Goal: Transaction & Acquisition: Purchase product/service

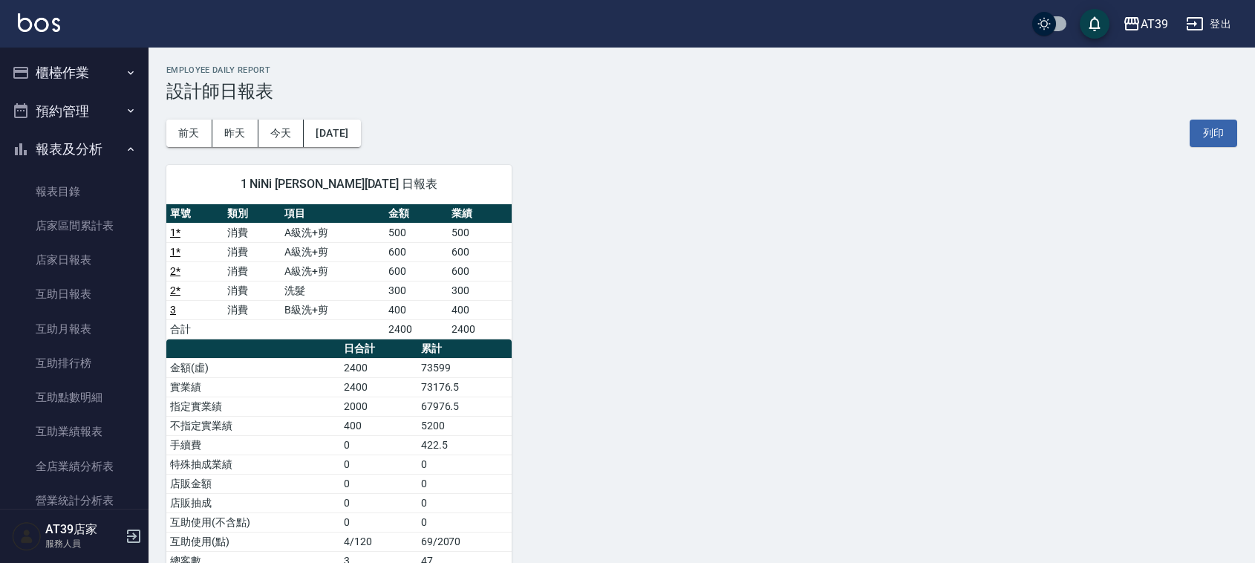
click at [82, 60] on button "櫃檯作業" at bounding box center [74, 72] width 137 height 39
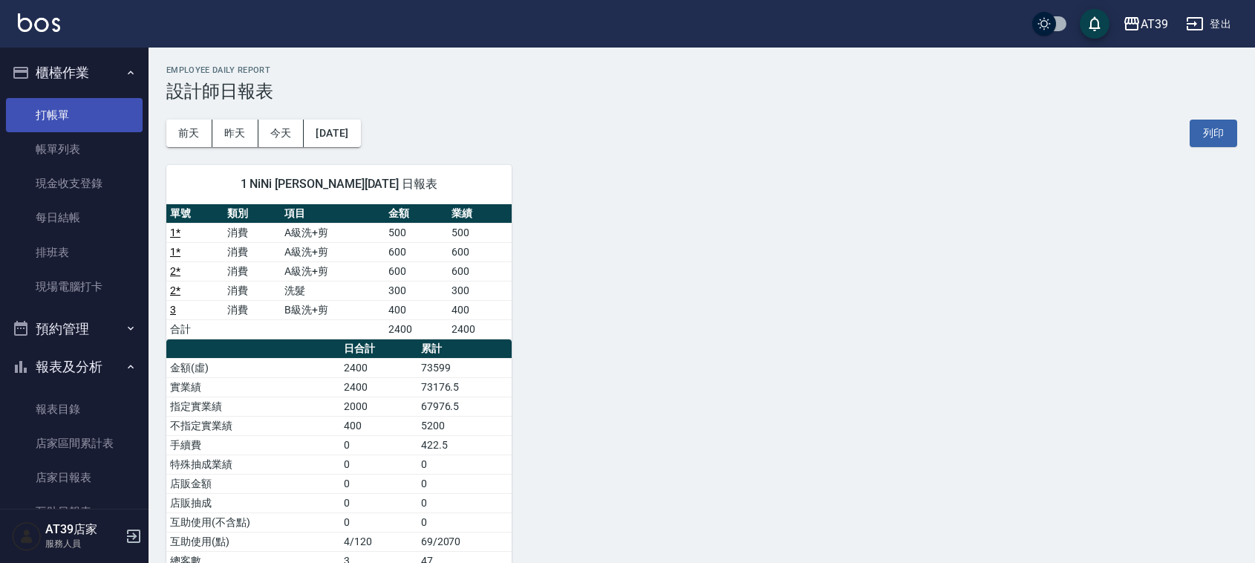
click at [68, 116] on link "打帳單" at bounding box center [74, 115] width 137 height 34
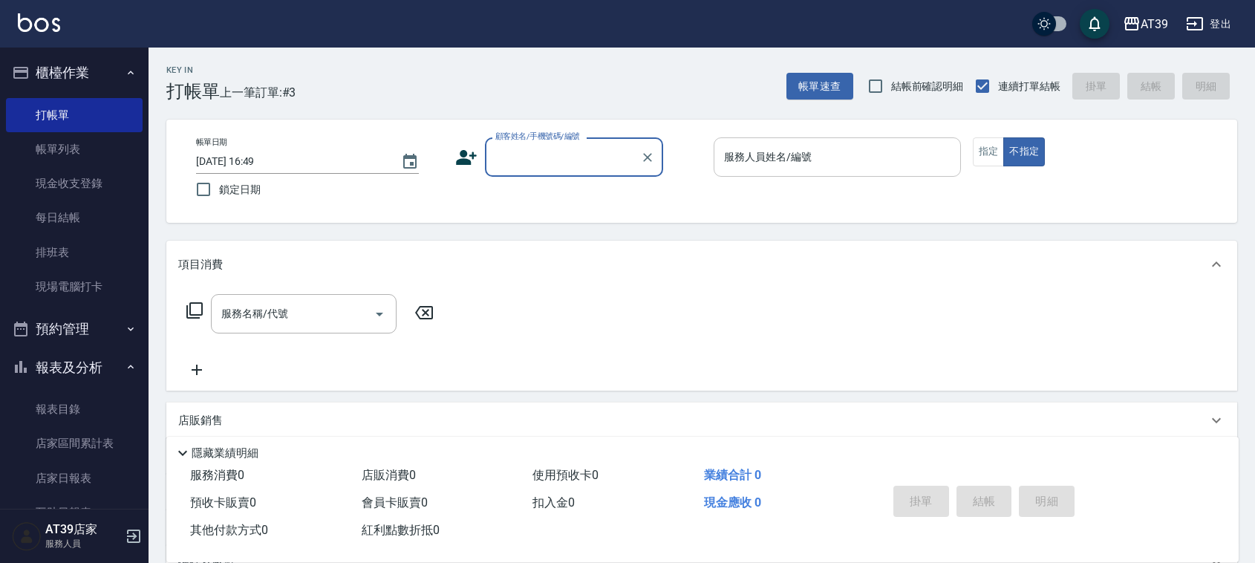
click at [878, 152] on input "服務人員姓名/編號" at bounding box center [837, 157] width 234 height 26
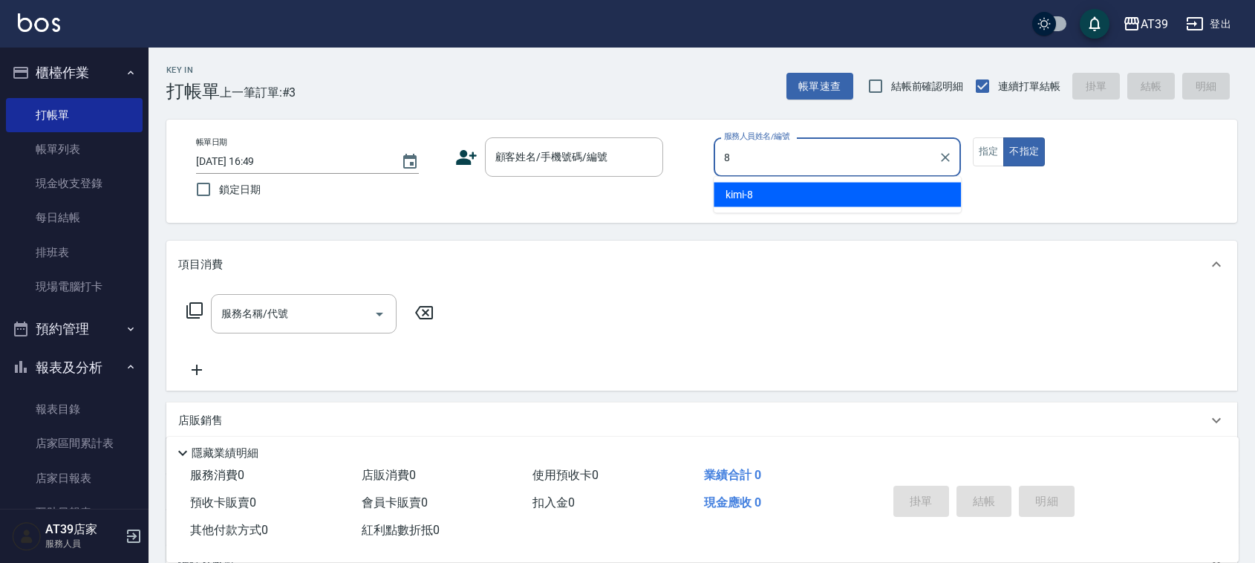
click at [866, 203] on div "kimi -8" at bounding box center [836, 195] width 247 height 25
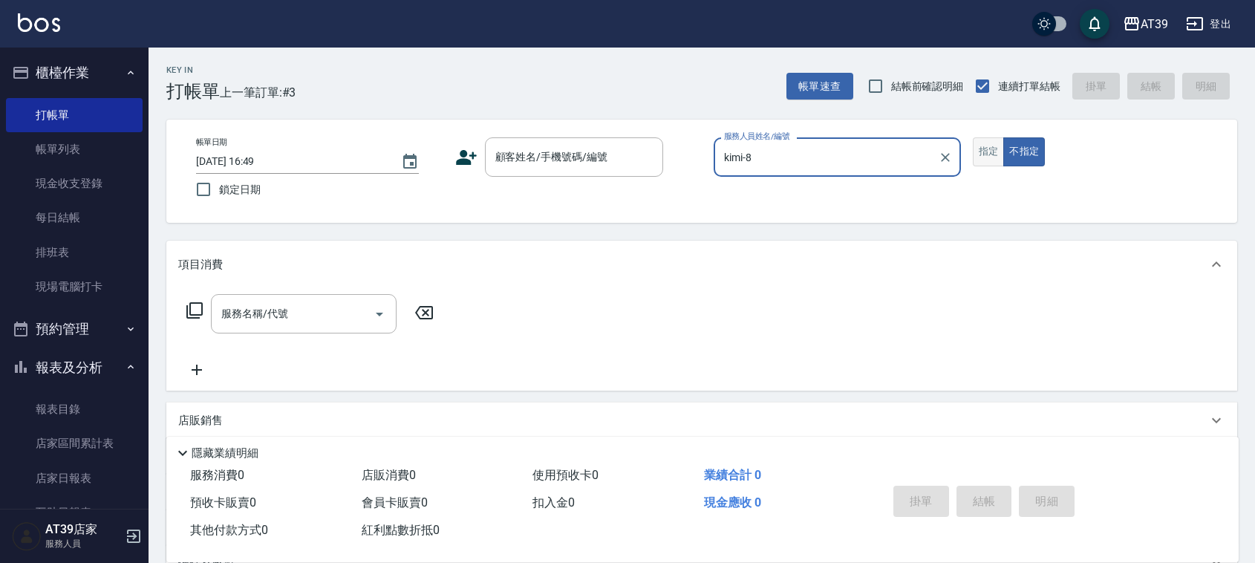
type input "kimi-8"
click at [982, 141] on button "指定" at bounding box center [989, 151] width 32 height 29
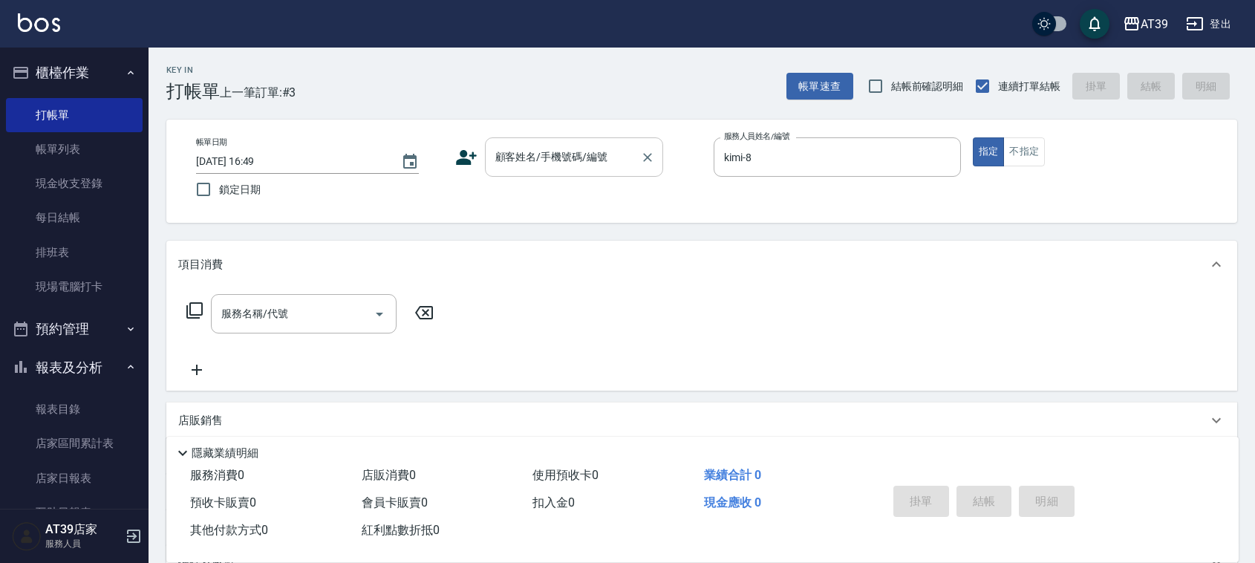
click at [607, 153] on input "顧客姓名/手機號碼/編號" at bounding box center [562, 157] width 143 height 26
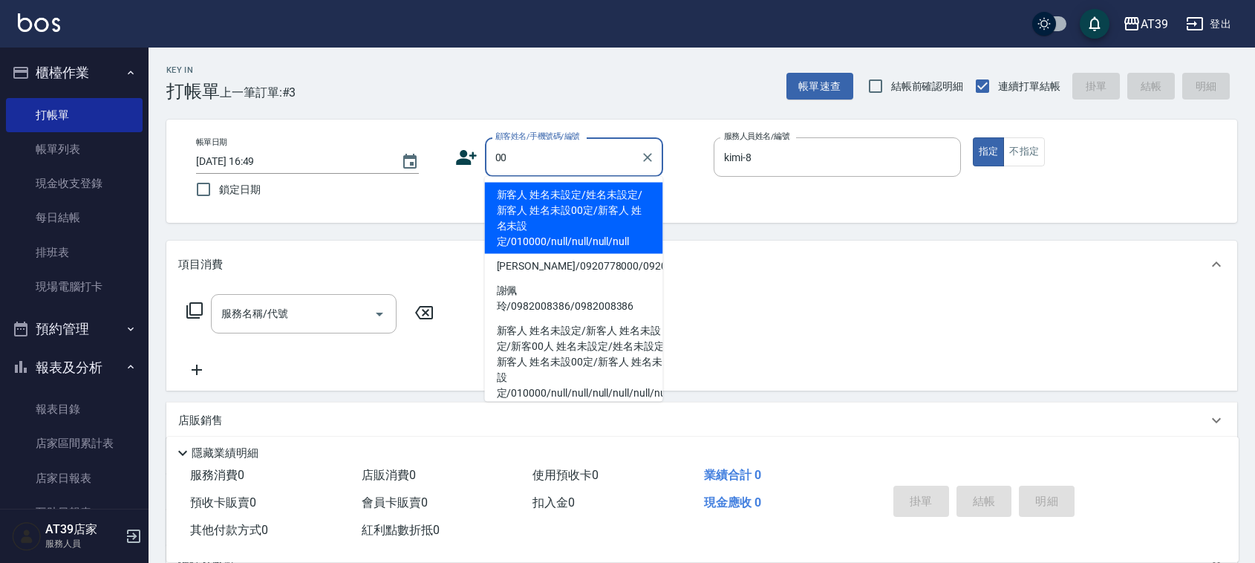
click at [544, 208] on li "新客人 姓名未設定/姓名未設定/新客人 姓名未設00定/新客人 姓名未設定/010000/null/null/null/null" at bounding box center [574, 218] width 178 height 71
type input "新客人 姓名未設定/姓名未設定/新客人 姓名未設00定/新客人 姓名未設定/010000/null/null/null/null"
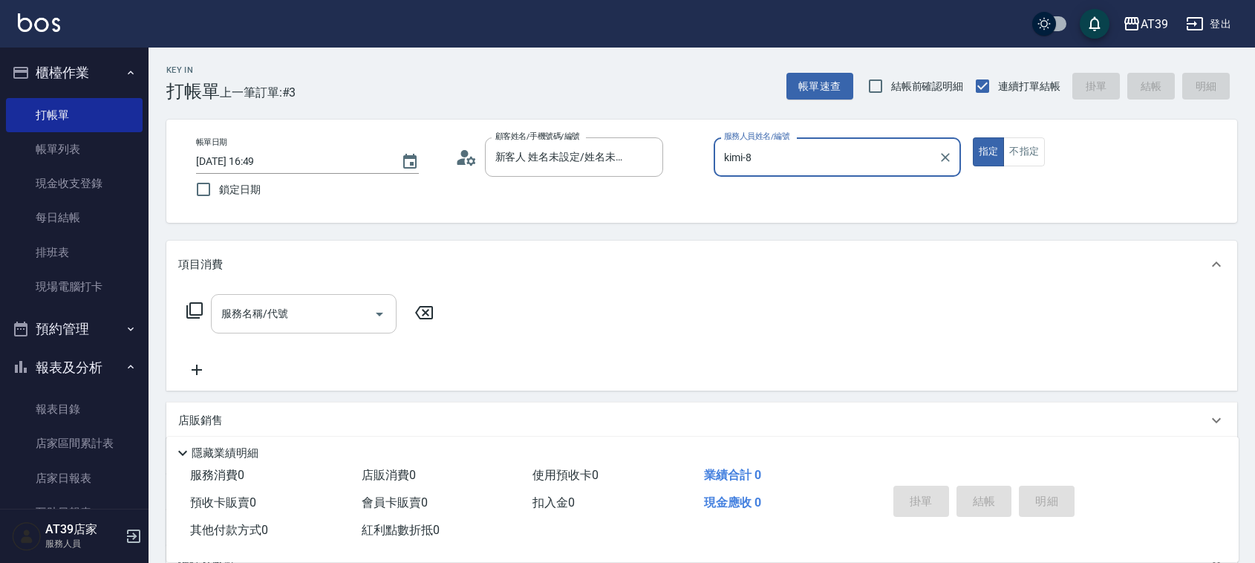
click at [301, 310] on input "服務名稱/代號" at bounding box center [293, 314] width 150 height 26
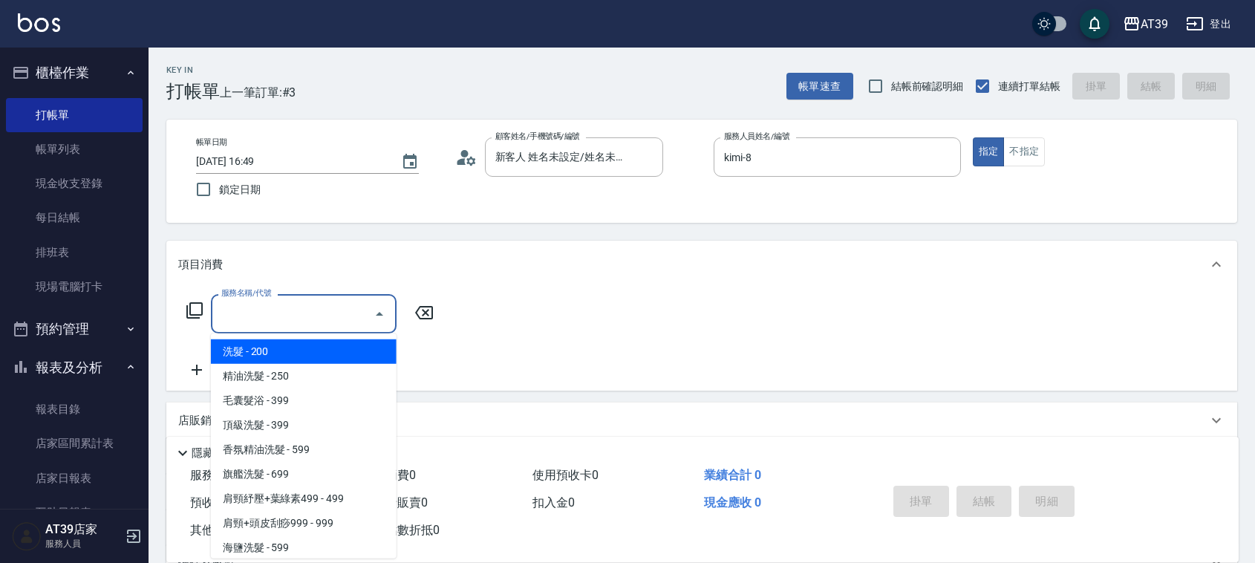
click at [211, 309] on div "服務名稱/代號" at bounding box center [304, 313] width 186 height 39
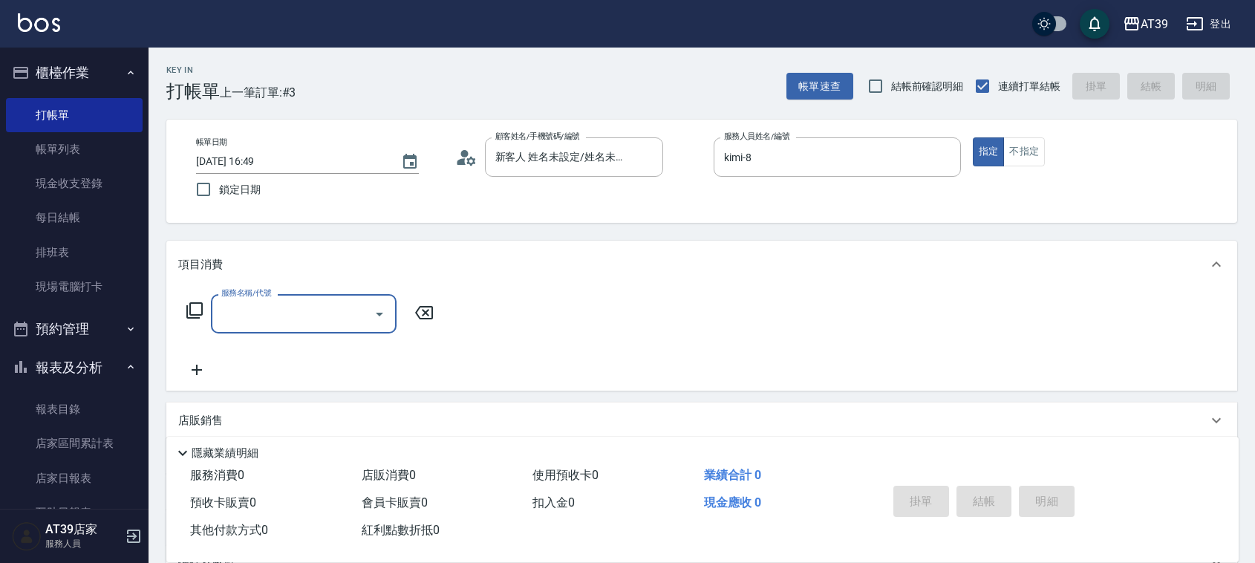
click at [193, 310] on icon at bounding box center [195, 310] width 18 height 18
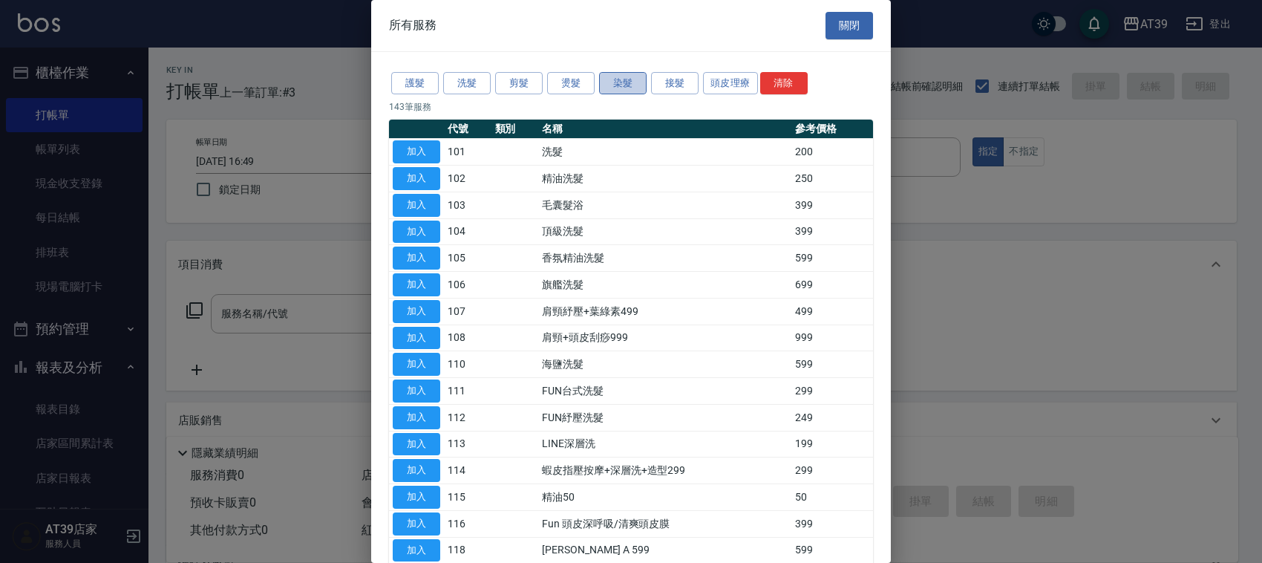
click at [620, 93] on button "染髮" at bounding box center [623, 83] width 48 height 23
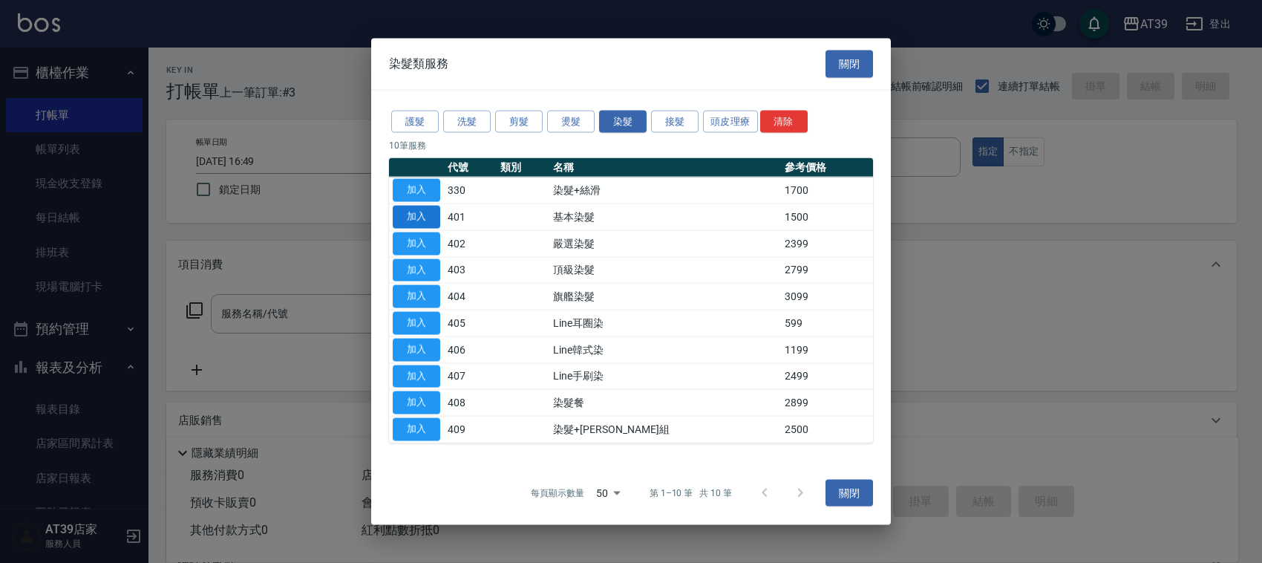
click at [417, 218] on button "加入" at bounding box center [417, 217] width 48 height 23
type input "基本染髮(401)"
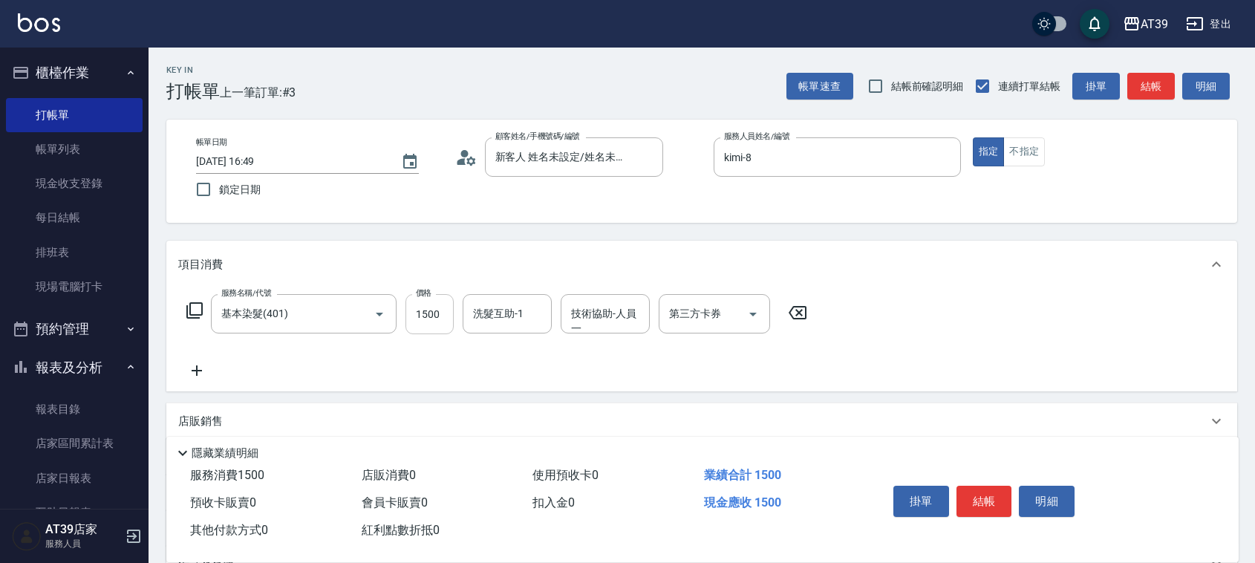
click at [429, 303] on input "1500" at bounding box center [429, 314] width 48 height 40
type input "1600"
click at [509, 321] on input "洗髮互助-1" at bounding box center [507, 314] width 76 height 26
click at [516, 343] on div "芊芊 -27" at bounding box center [507, 351] width 89 height 25
type input "芊芊-27"
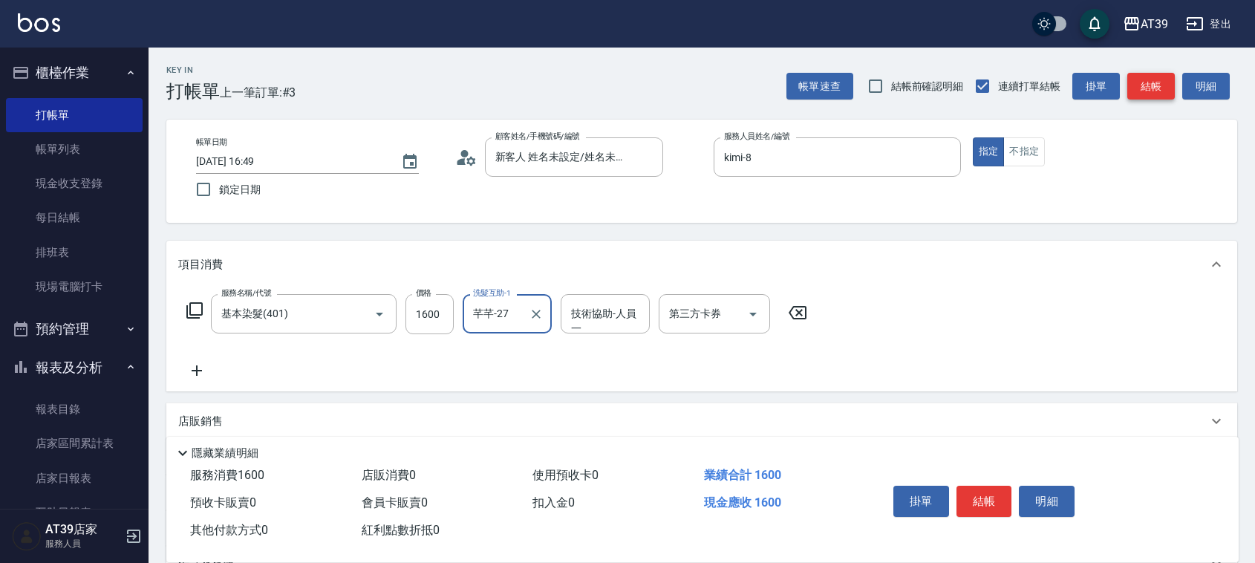
click at [1155, 78] on button "結帳" at bounding box center [1151, 86] width 48 height 27
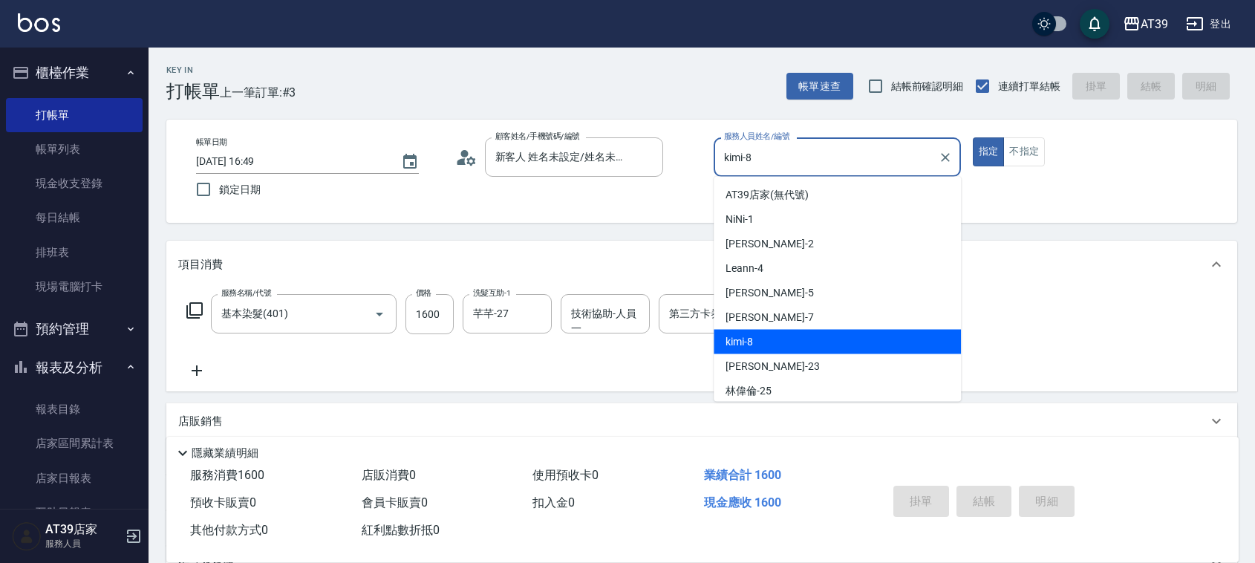
click at [747, 156] on input "kimi-8" at bounding box center [826, 157] width 212 height 26
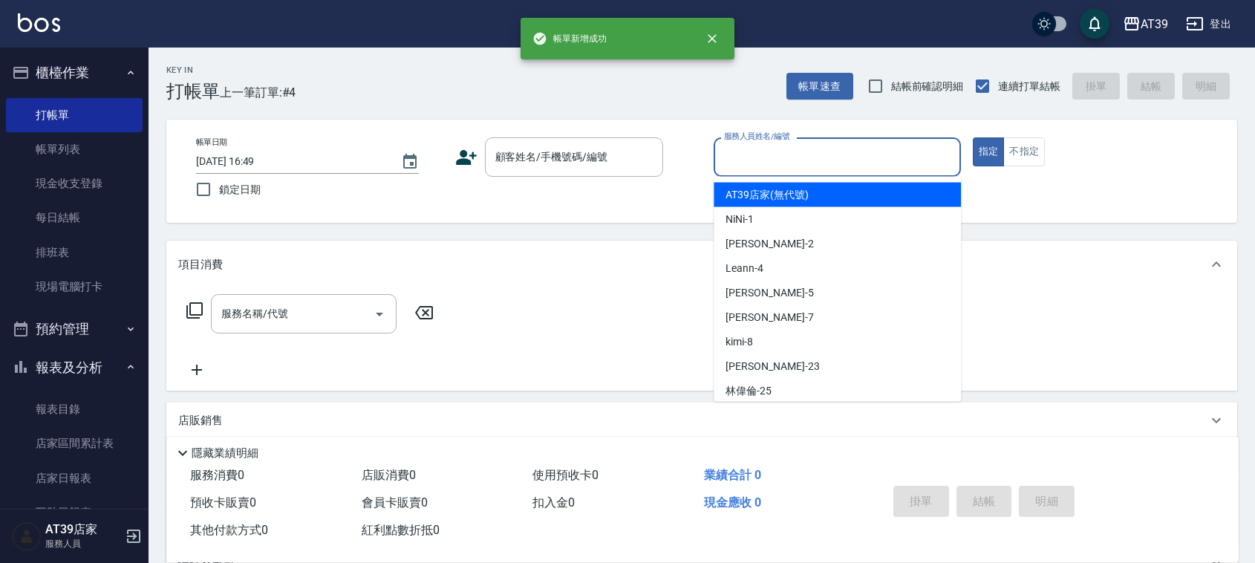
click at [785, 154] on div "服務人員姓名/編號 服務人員姓名/編號" at bounding box center [836, 156] width 247 height 39
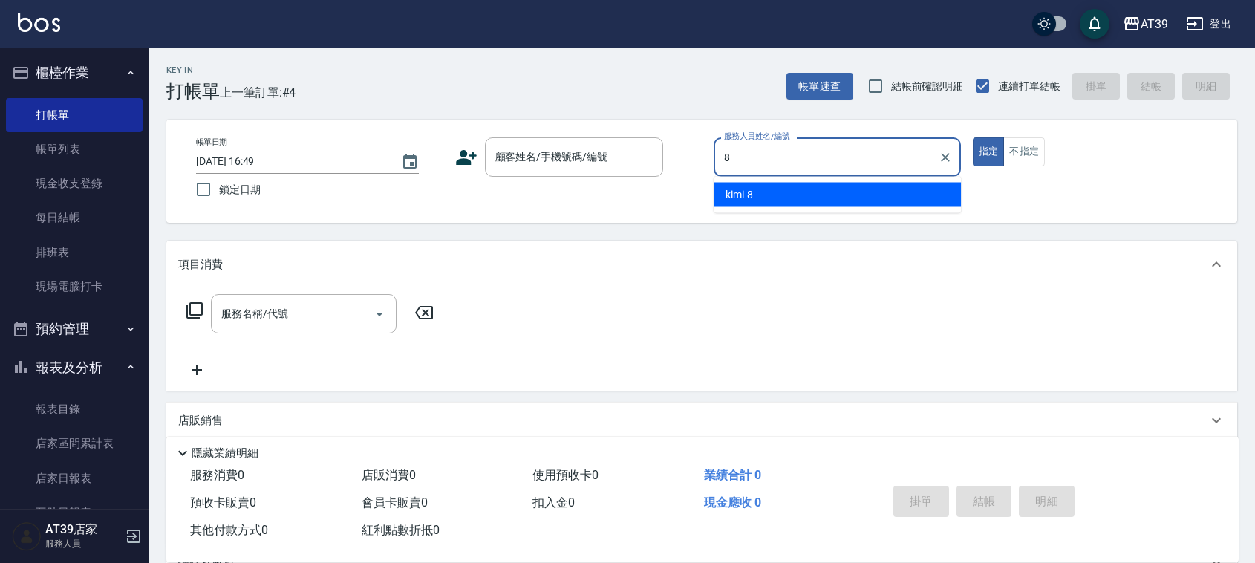
click at [771, 192] on div "kimi -8" at bounding box center [836, 195] width 247 height 25
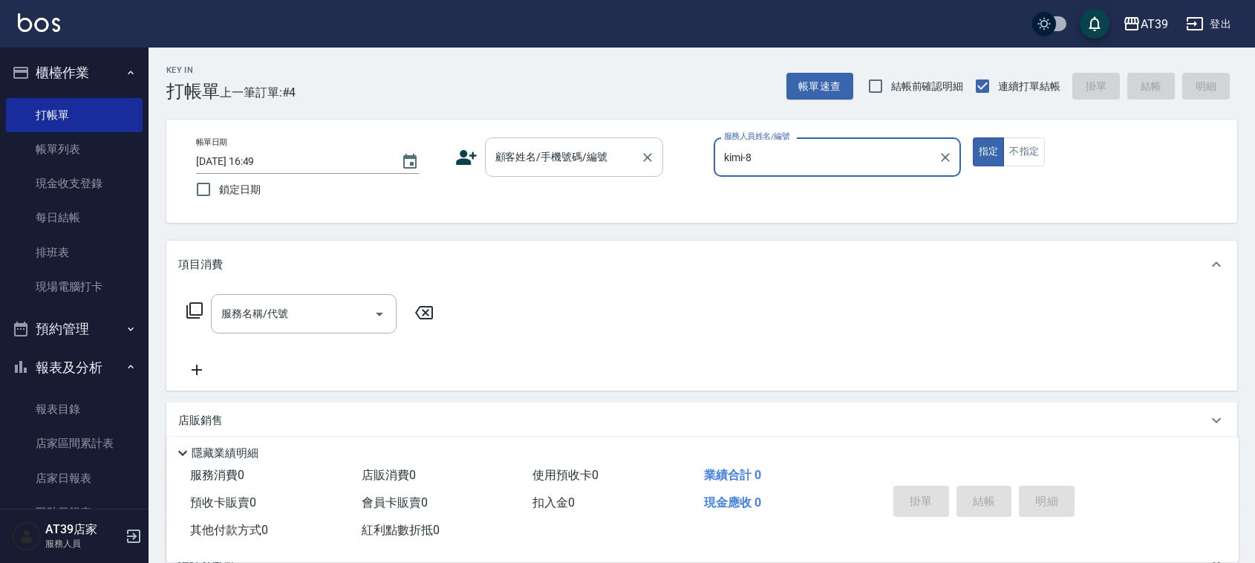
type input "kimi-8"
click at [601, 163] on input "顧客姓名/手機號碼/編號" at bounding box center [562, 157] width 143 height 26
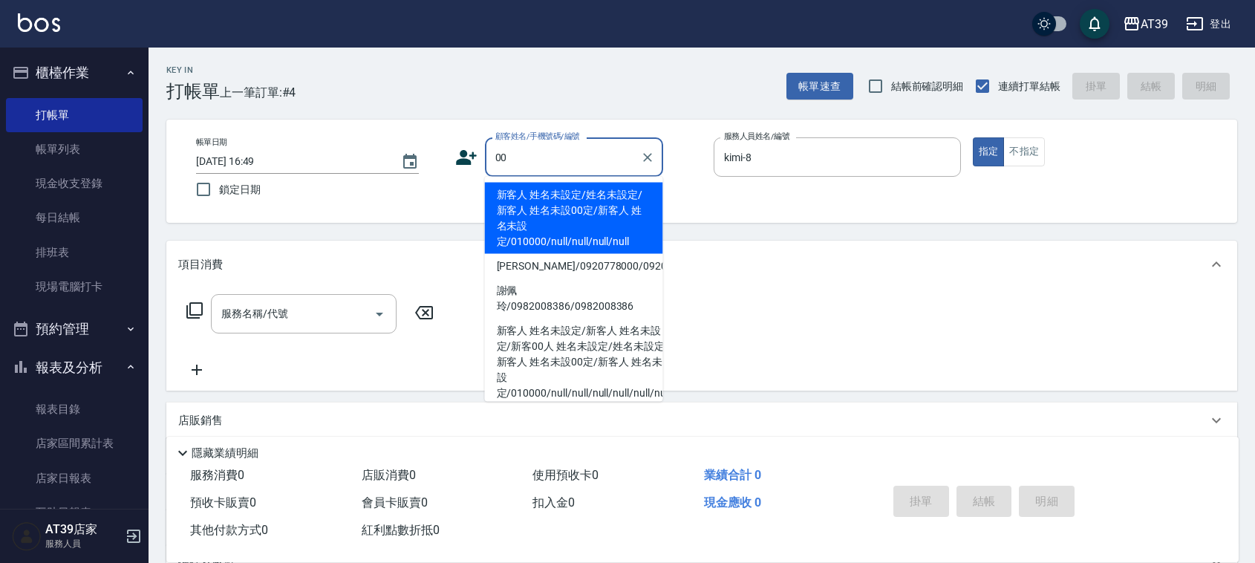
click at [579, 190] on li "新客人 姓名未設定/姓名未設定/新客人 姓名未設00定/新客人 姓名未設定/010000/null/null/null/null" at bounding box center [574, 218] width 178 height 71
type input "新客人 姓名未設定/姓名未設定/新客人 姓名未設00定/新客人 姓名未設定/010000/null/null/null/null"
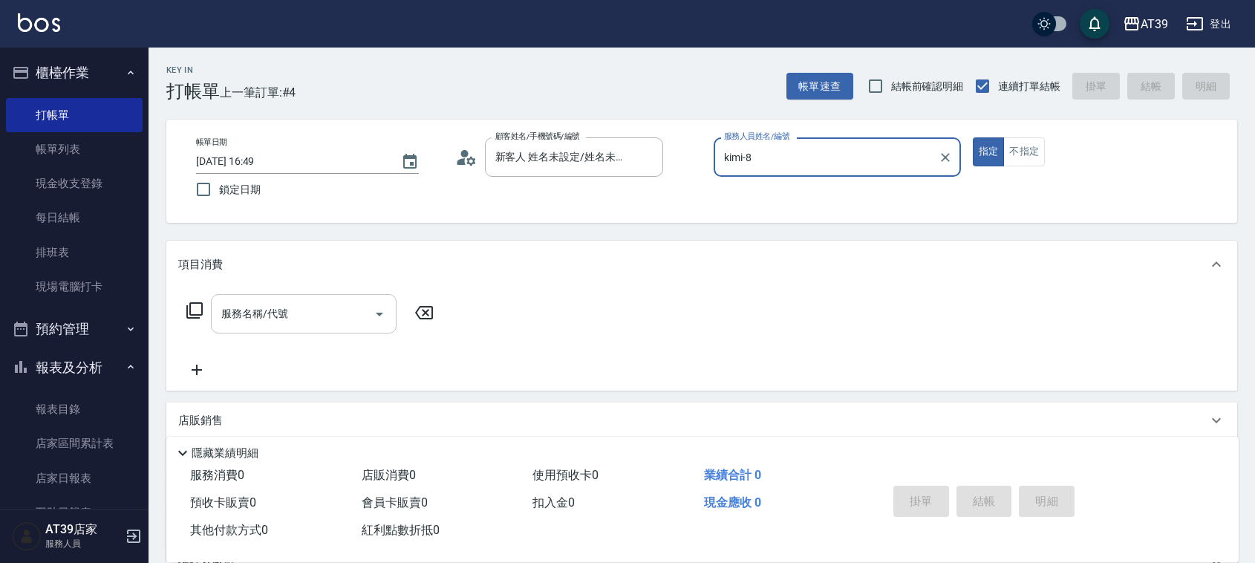
click at [350, 310] on input "服務名稱/代號" at bounding box center [293, 314] width 150 height 26
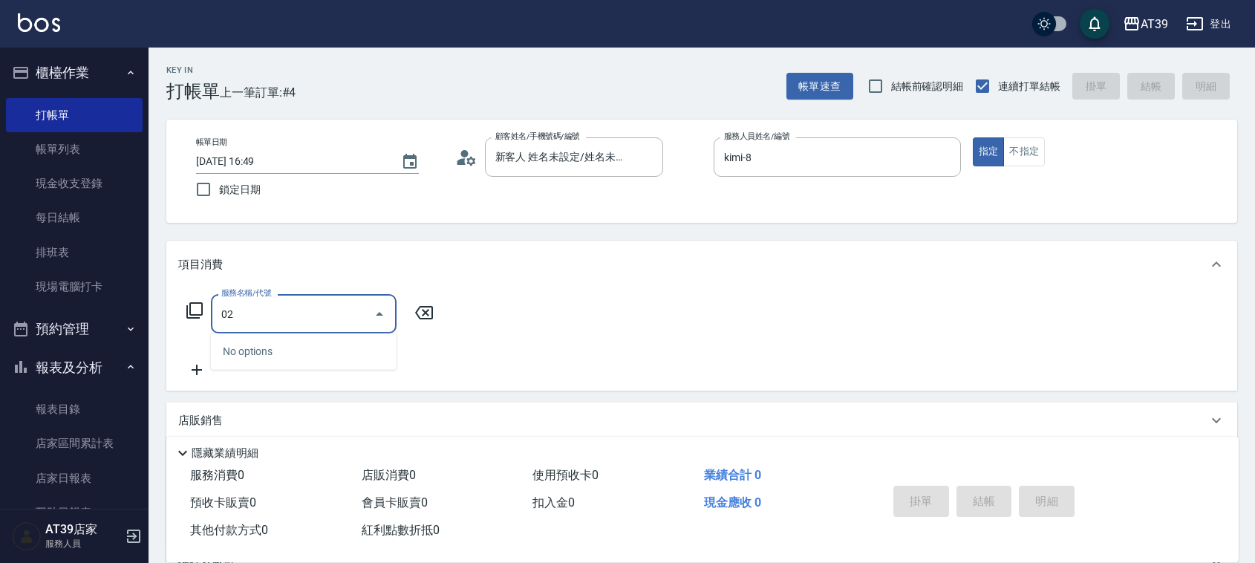
type input "0"
click at [351, 347] on span "A級洗+剪 - 399" at bounding box center [304, 351] width 186 height 25
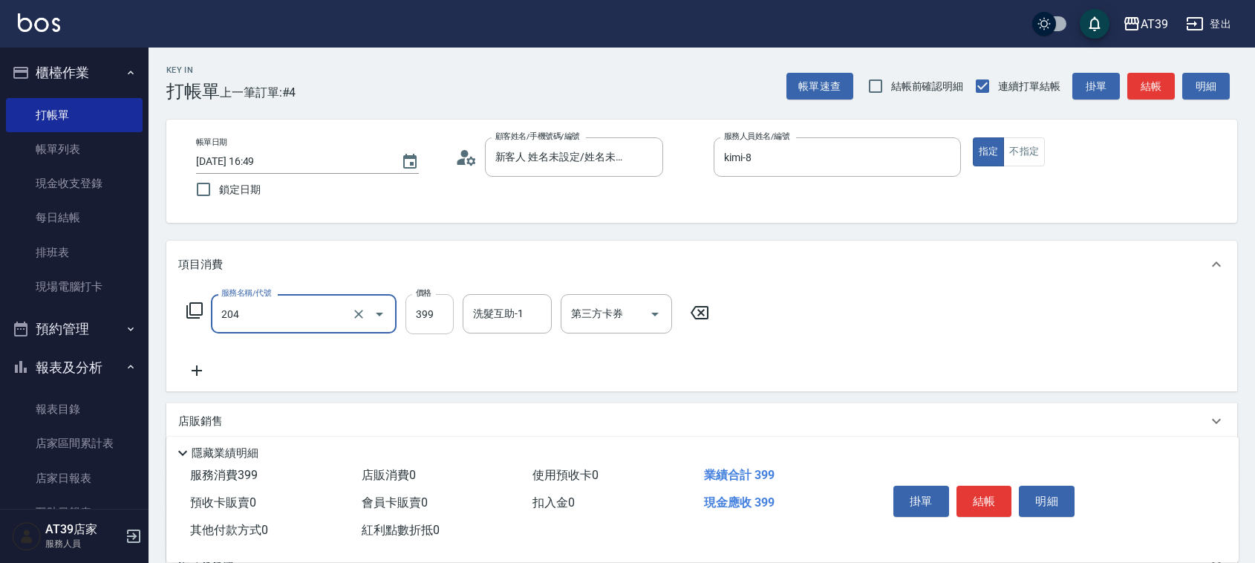
type input "A級洗+剪(204)"
click at [423, 321] on input "399" at bounding box center [429, 314] width 48 height 40
type input "500"
click at [527, 313] on input "洗髮互助-1" at bounding box center [507, 314] width 76 height 26
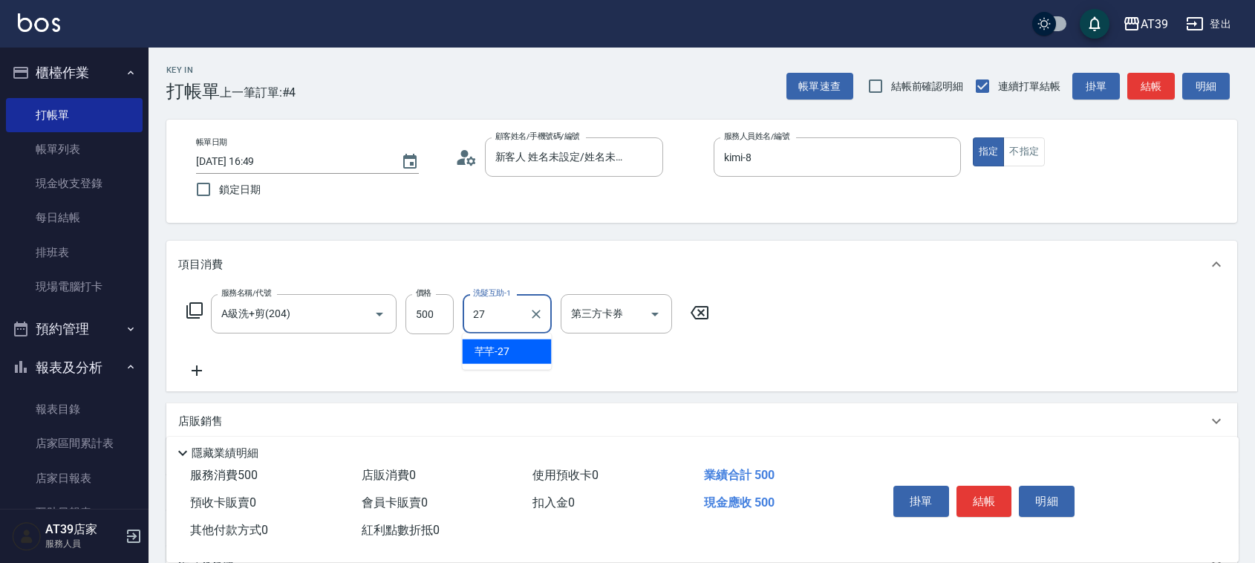
click at [506, 346] on span "芊芊 -27" at bounding box center [492, 352] width 36 height 16
type input "芊芊-27"
click at [1149, 91] on button "結帳" at bounding box center [1151, 86] width 48 height 27
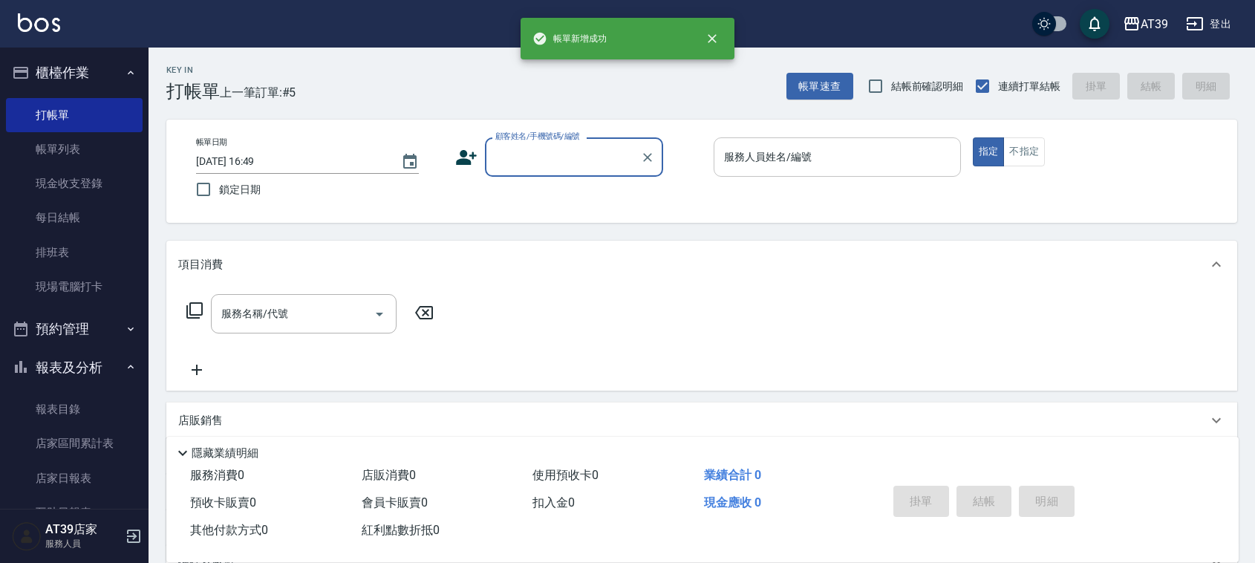
click at [751, 164] on input "服務人員姓名/編號" at bounding box center [837, 157] width 234 height 26
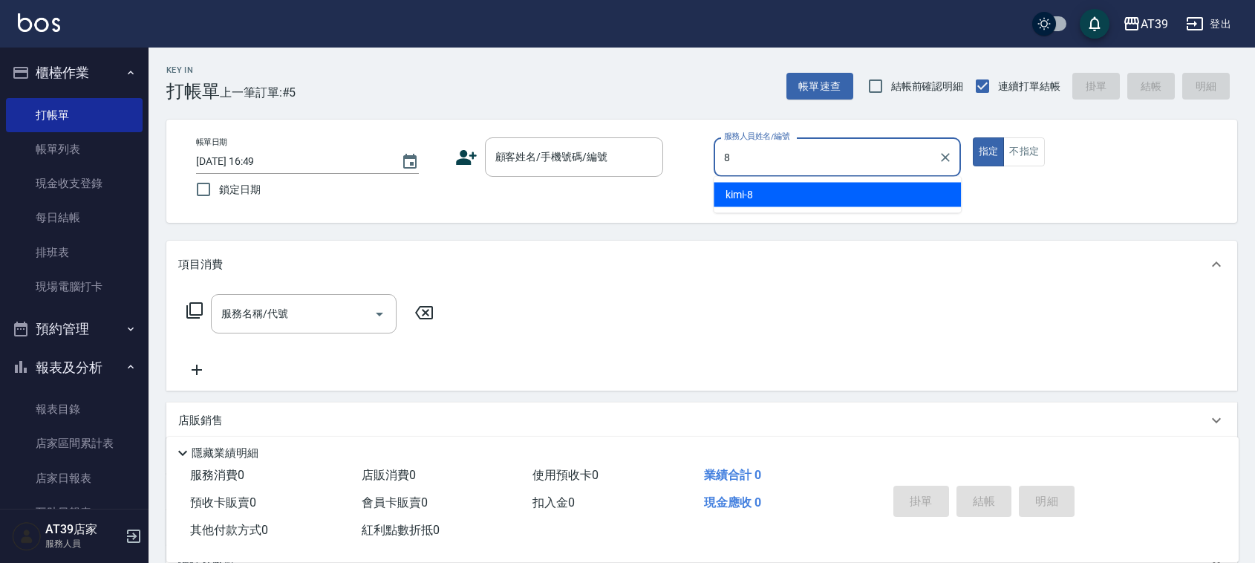
drag, startPoint x: 743, startPoint y: 191, endPoint x: 694, endPoint y: 180, distance: 50.3
click at [742, 192] on span "kimi -8" at bounding box center [738, 195] width 27 height 16
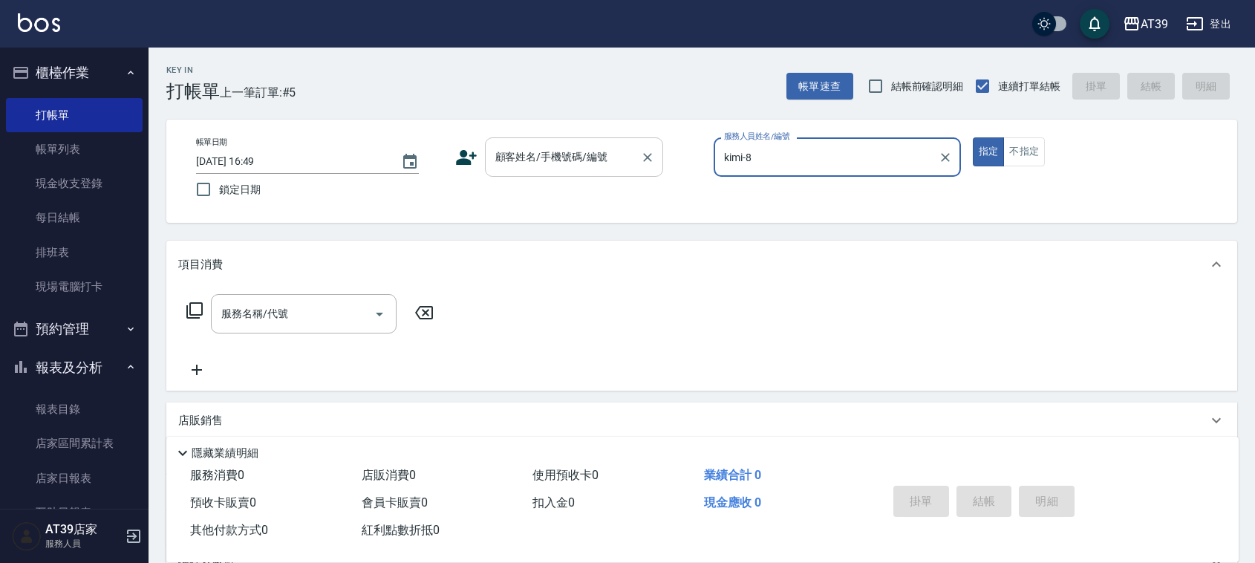
type input "kimi-8"
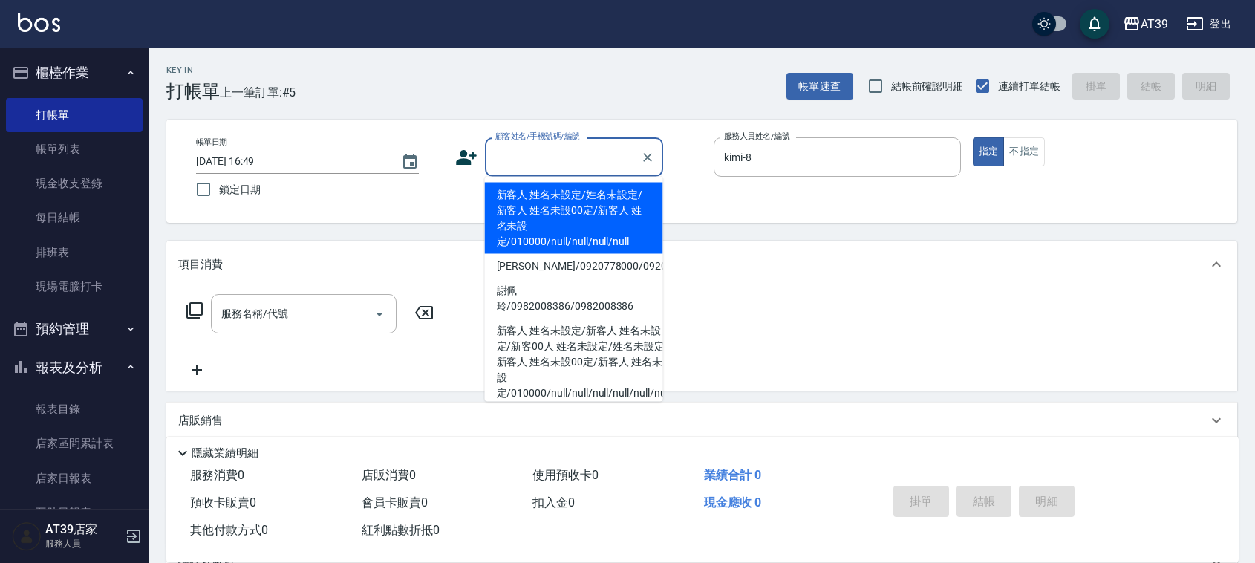
click at [601, 162] on input "顧客姓名/手機號碼/編號" at bounding box center [562, 157] width 143 height 26
click at [542, 212] on li "新客人 姓名未設定/姓名未設定/新客人 姓名未設00定/新客人 姓名未設定/010000/null/null/null/null" at bounding box center [574, 218] width 178 height 71
type input "新客人 姓名未設定/姓名未設定/新客人 姓名未設00定/新客人 姓名未設定/010000/null/null/null/null"
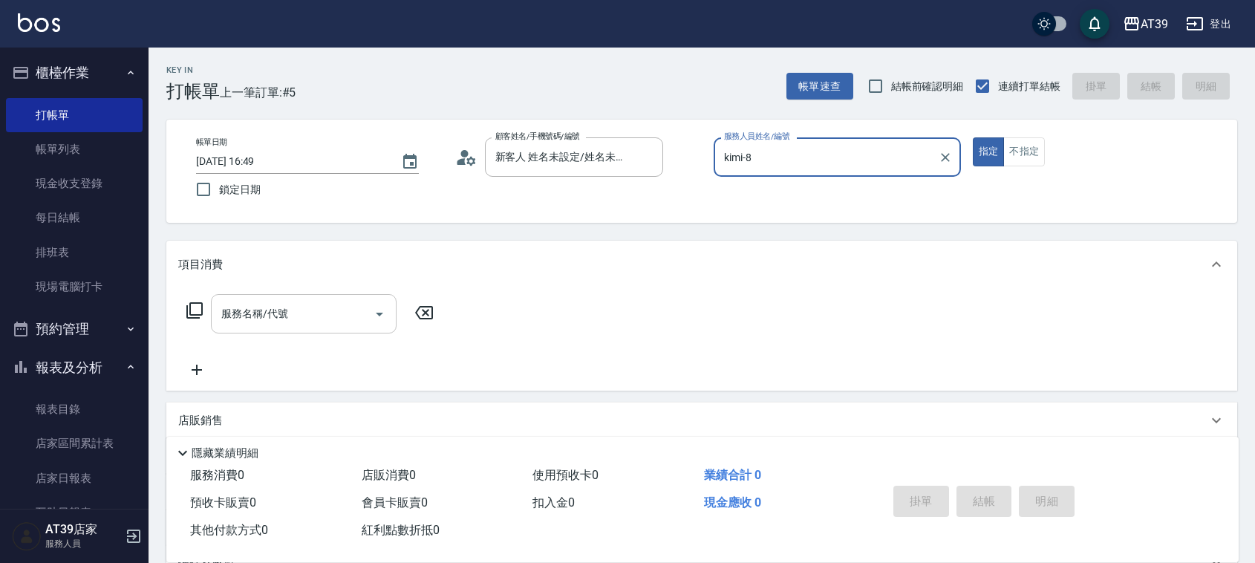
click at [340, 305] on input "服務名稱/代號" at bounding box center [293, 314] width 150 height 26
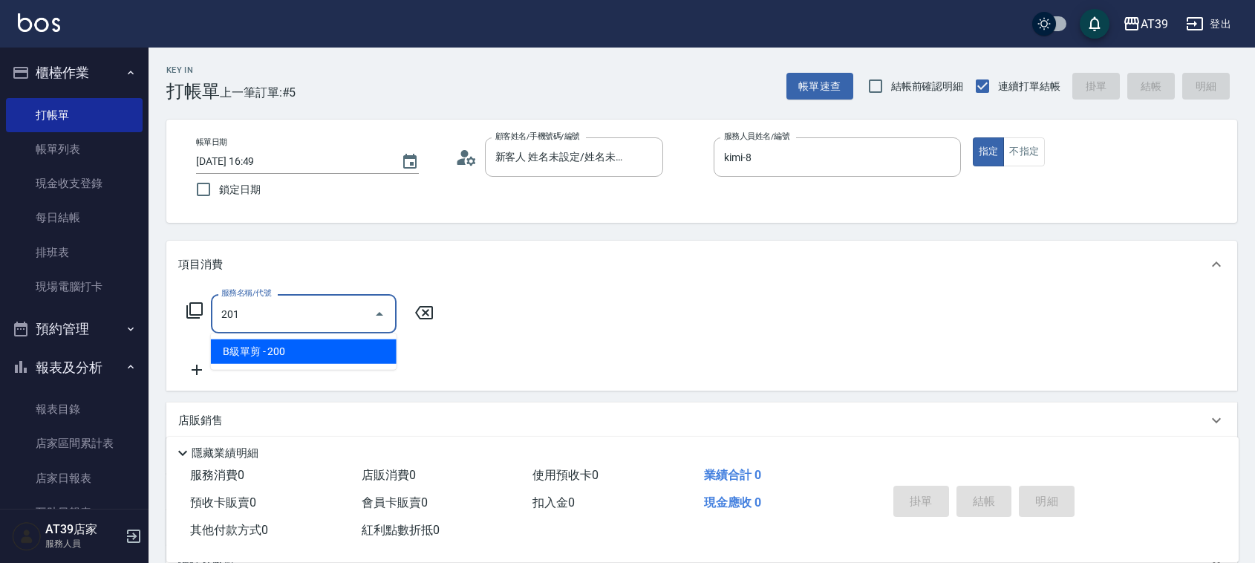
click at [328, 344] on span "B級單剪 - 200" at bounding box center [304, 351] width 186 height 25
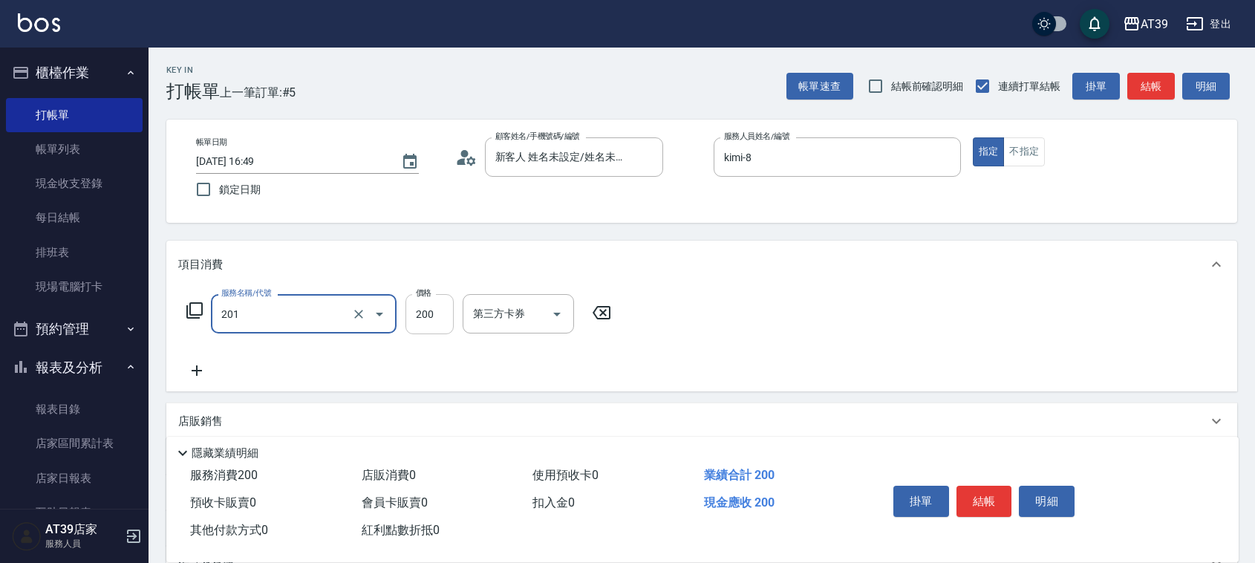
type input "B級單剪(201)"
click at [409, 319] on input "200" at bounding box center [429, 314] width 48 height 40
type input "300"
drag, startPoint x: 1146, startPoint y: 91, endPoint x: 1114, endPoint y: 91, distance: 31.9
click at [1146, 91] on button "結帳" at bounding box center [1151, 86] width 48 height 27
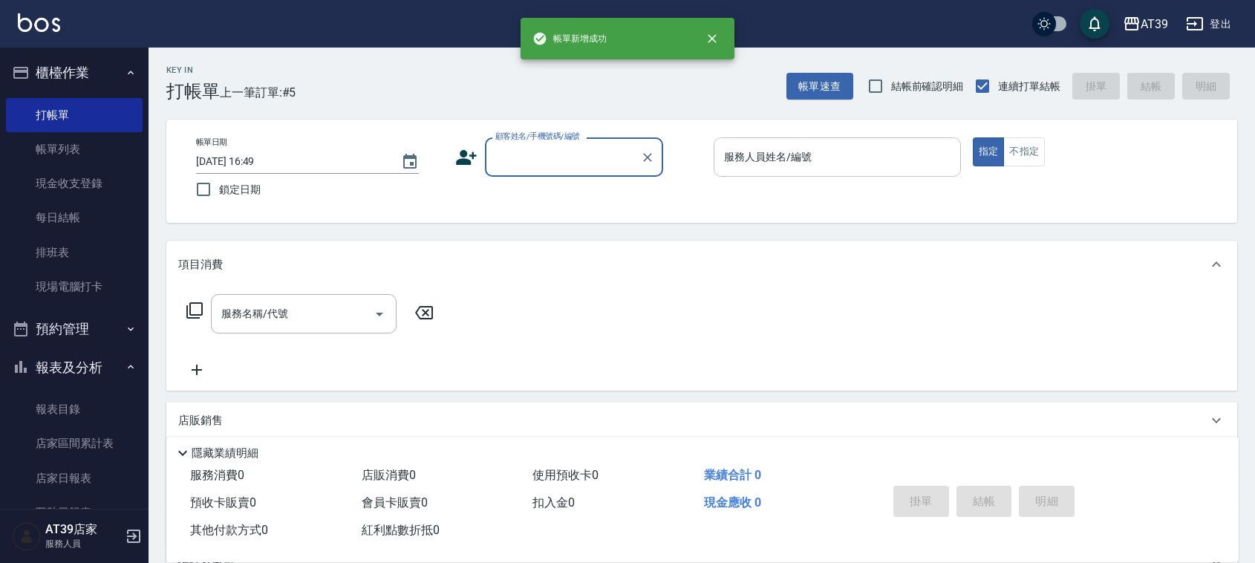
click at [780, 160] on input "服務人員姓名/編號" at bounding box center [837, 157] width 234 height 26
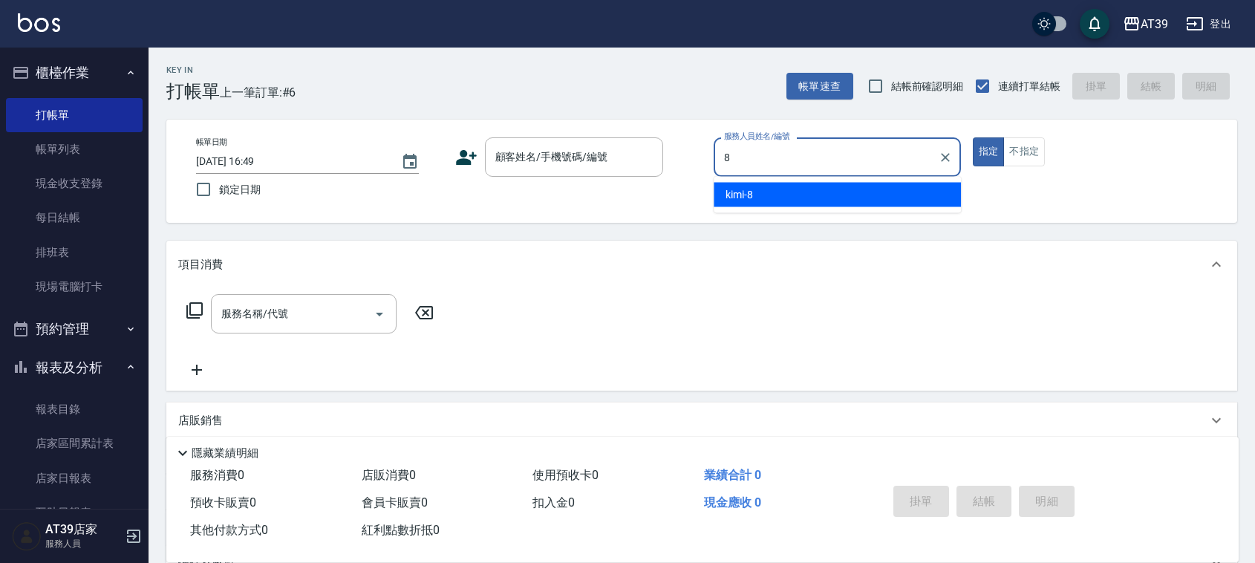
drag, startPoint x: 780, startPoint y: 192, endPoint x: 609, endPoint y: 177, distance: 172.1
click at [782, 193] on div "kimi -8" at bounding box center [836, 195] width 247 height 25
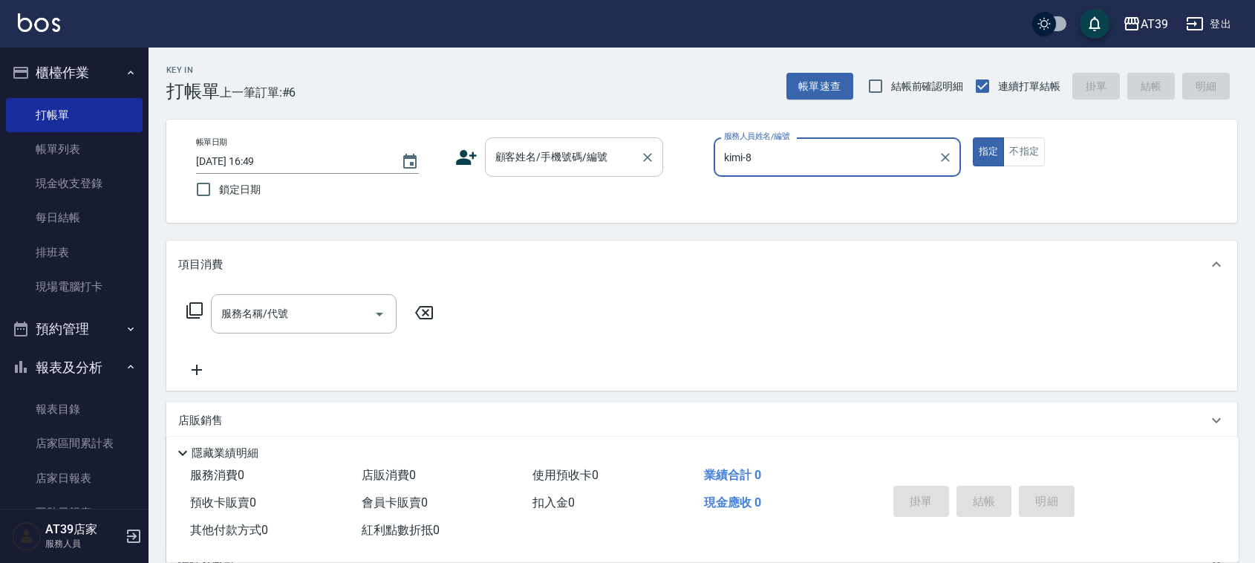
click at [589, 172] on div "顧客姓名/手機號碼/編號" at bounding box center [574, 156] width 178 height 39
type input "kimi-8"
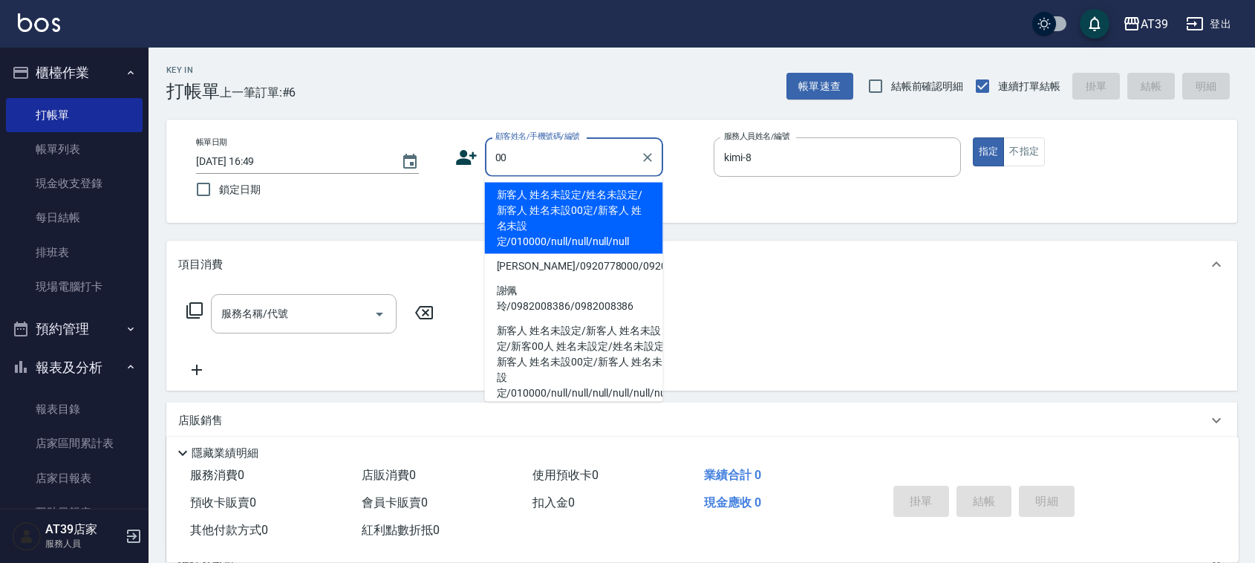
click at [563, 200] on li "新客人 姓名未設定/姓名未設定/新客人 姓名未設00定/新客人 姓名未設定/010000/null/null/null/null" at bounding box center [574, 218] width 178 height 71
type input "新客人 姓名未設定/姓名未設定/新客人 姓名未設00定/新客人 姓名未設定/010000/null/null/null/null"
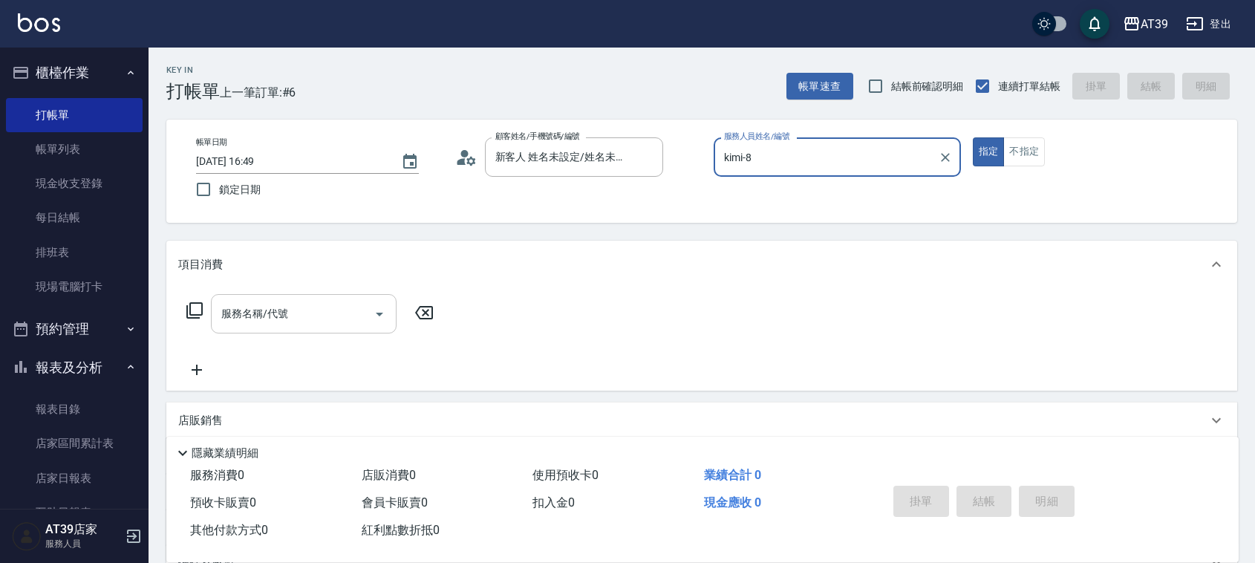
click at [345, 302] on input "服務名稱/代號" at bounding box center [293, 314] width 150 height 26
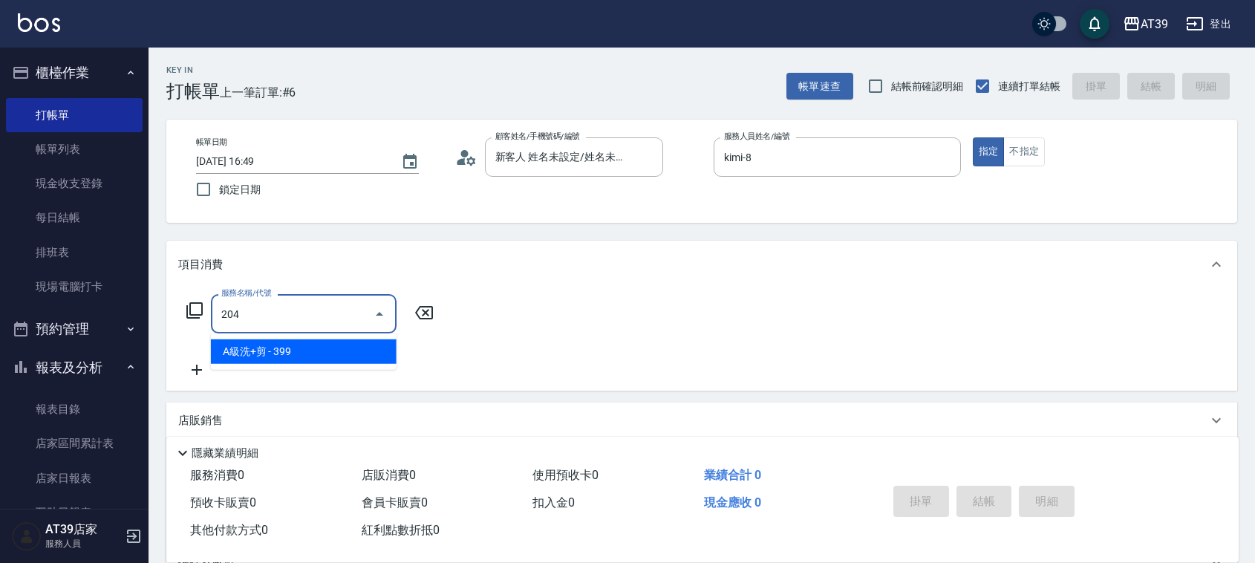
click at [358, 342] on span "A級洗+剪 - 399" at bounding box center [304, 351] width 186 height 25
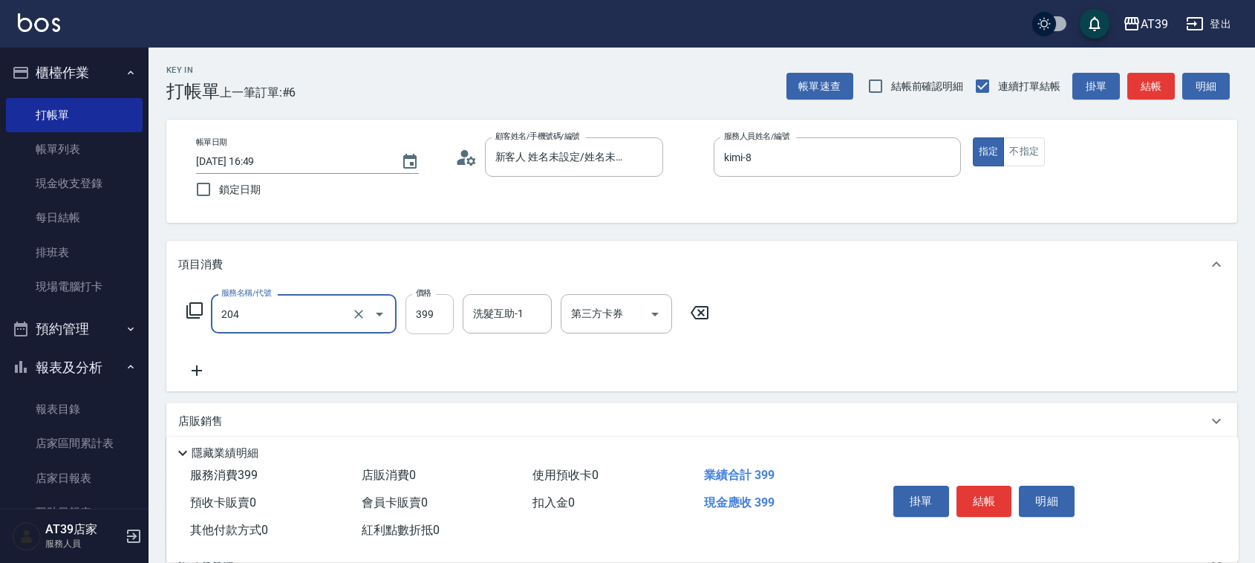
type input "A級洗+剪(204)"
click at [436, 316] on input "399" at bounding box center [429, 314] width 48 height 40
type input "500"
click at [1140, 85] on button "結帳" at bounding box center [1151, 86] width 48 height 27
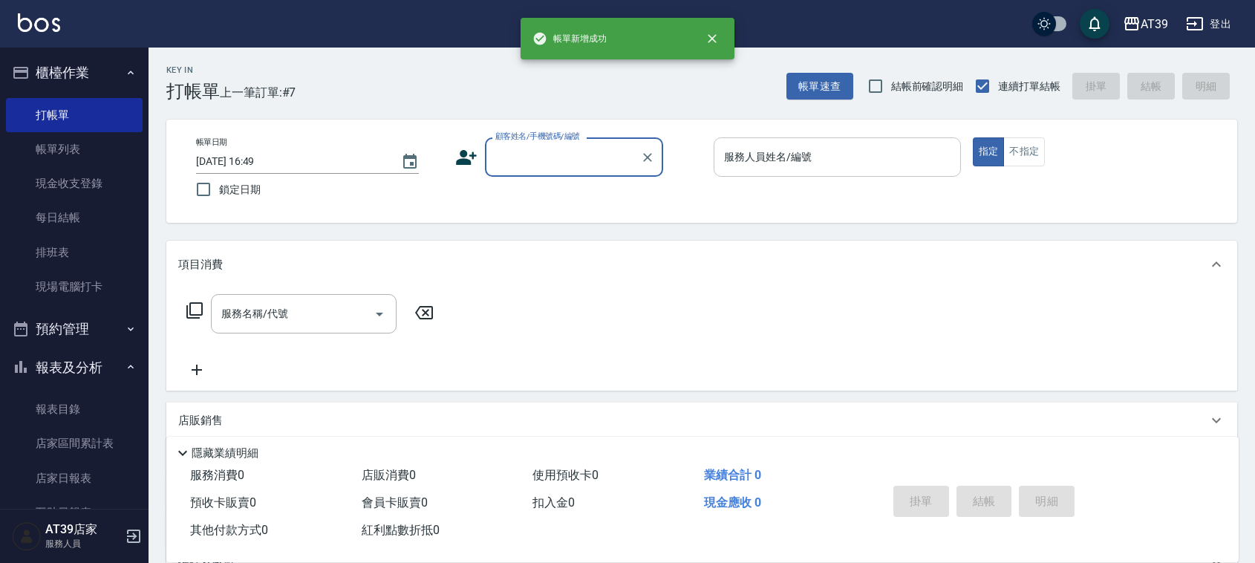
click at [771, 153] on div "服務人員姓名/編號 服務人員姓名/編號" at bounding box center [836, 156] width 247 height 39
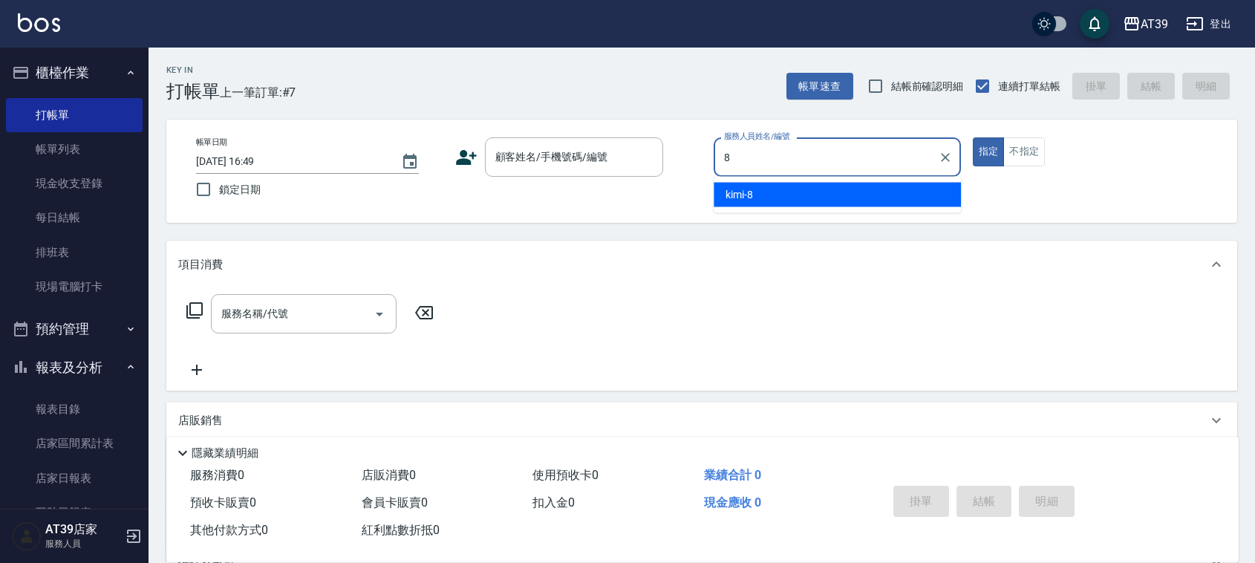
click at [780, 192] on div "kimi -8" at bounding box center [836, 195] width 247 height 25
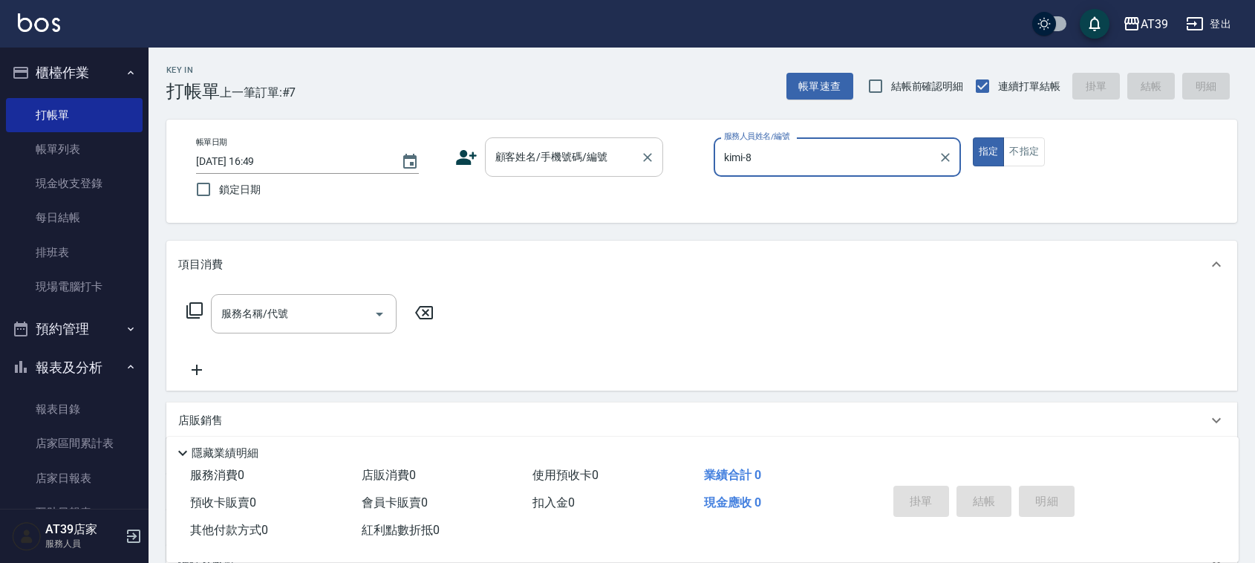
type input "kimi-8"
click at [577, 153] on div "顧客姓名/手機號碼/編號 顧客姓名/手機號碼/編號" at bounding box center [574, 156] width 178 height 39
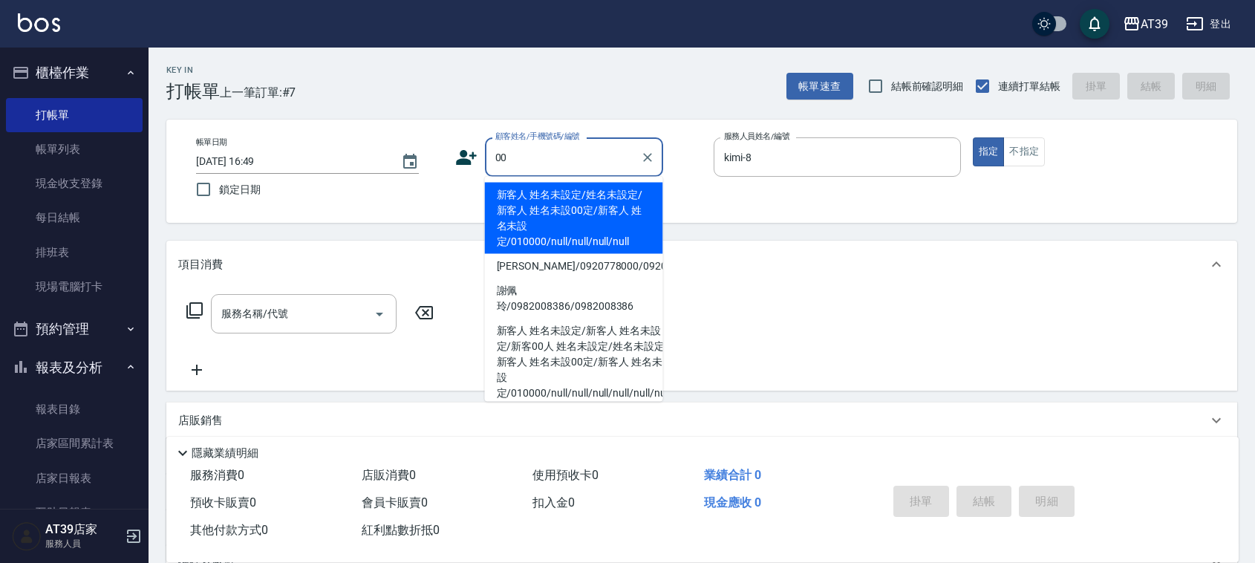
click at [549, 197] on li "新客人 姓名未設定/姓名未設定/新客人 姓名未設00定/新客人 姓名未設定/010000/null/null/null/null" at bounding box center [574, 218] width 178 height 71
type input "新客人 姓名未設定/姓名未設定/新客人 姓名未設00定/新客人 姓名未設定/010000/null/null/null/null"
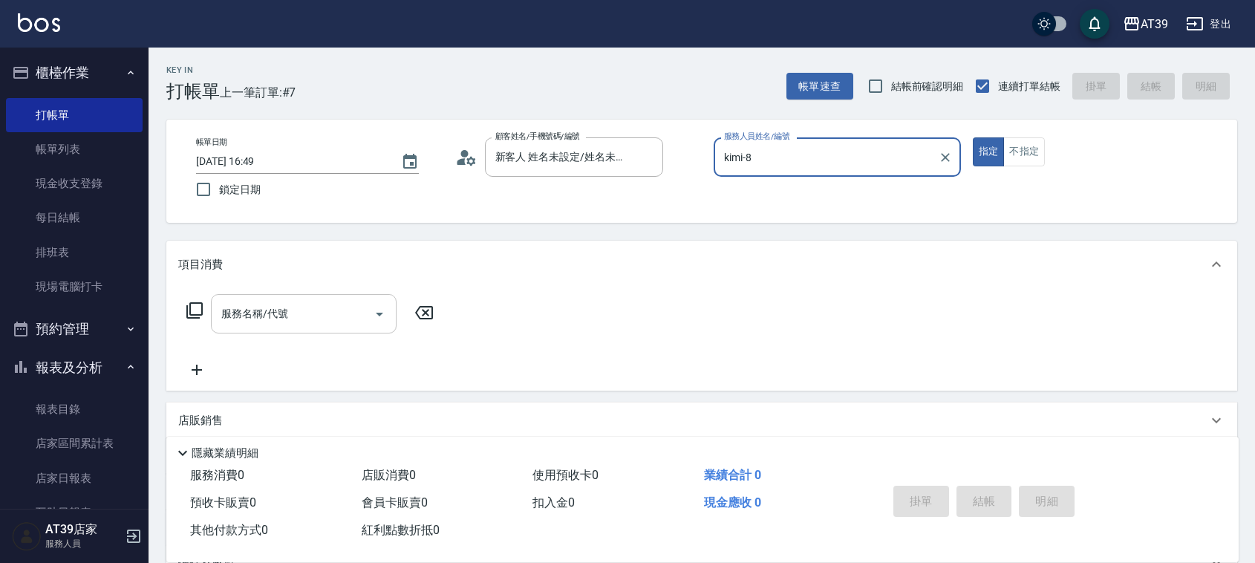
click at [314, 304] on input "服務名稱/代號" at bounding box center [293, 314] width 150 height 26
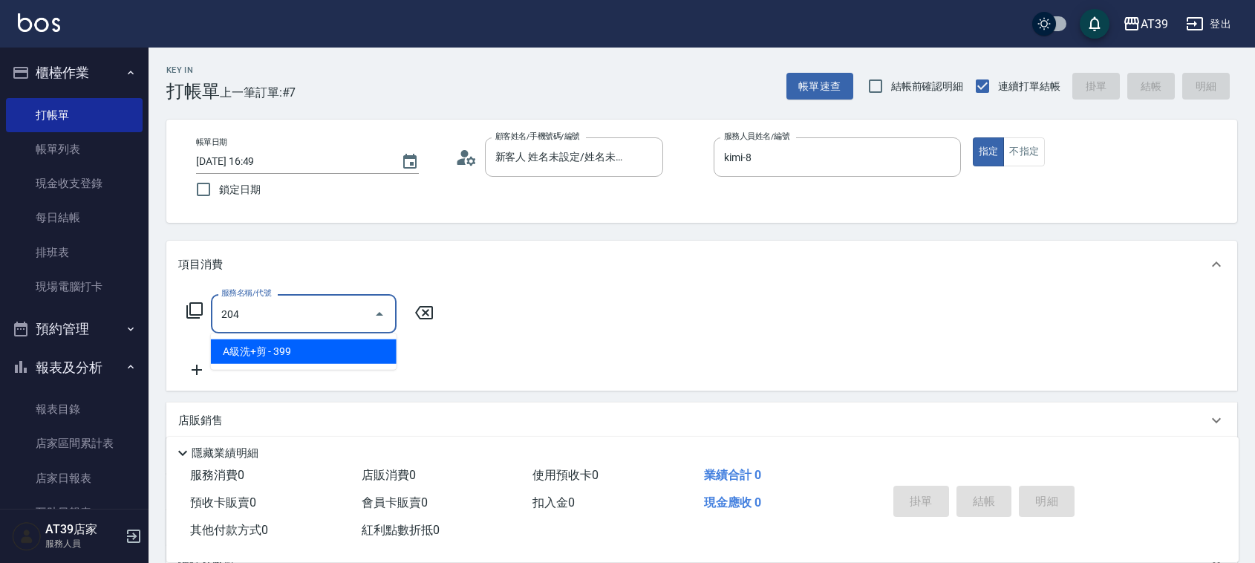
click at [334, 364] on ul "A級洗+剪 - 399" at bounding box center [304, 351] width 186 height 36
click at [385, 344] on span "A級洗+剪 - 399" at bounding box center [304, 351] width 186 height 25
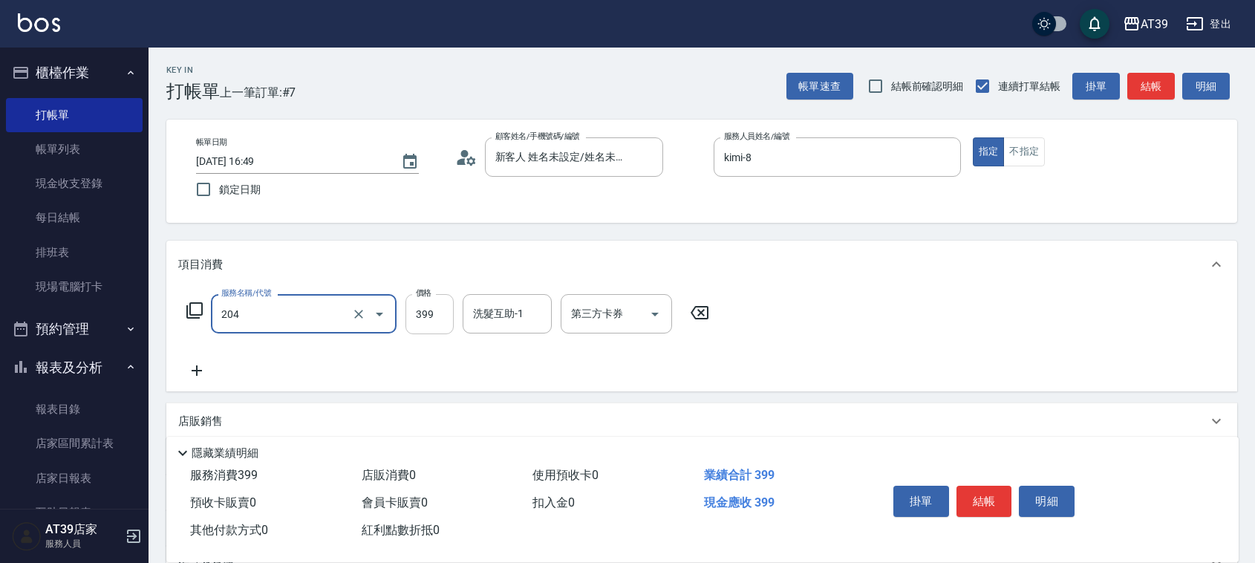
type input "A級洗+剪(204)"
click at [427, 316] on input "399" at bounding box center [429, 314] width 48 height 40
type input "500"
click at [1142, 86] on button "結帳" at bounding box center [1151, 86] width 48 height 27
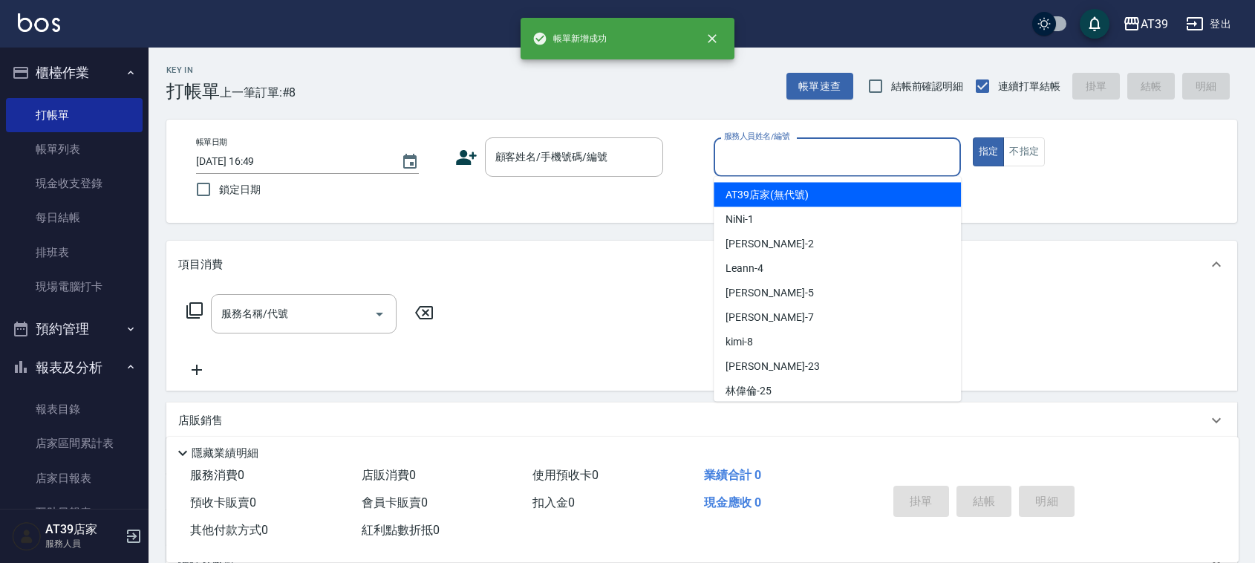
click at [806, 154] on input "服務人員姓名/編號" at bounding box center [837, 157] width 234 height 26
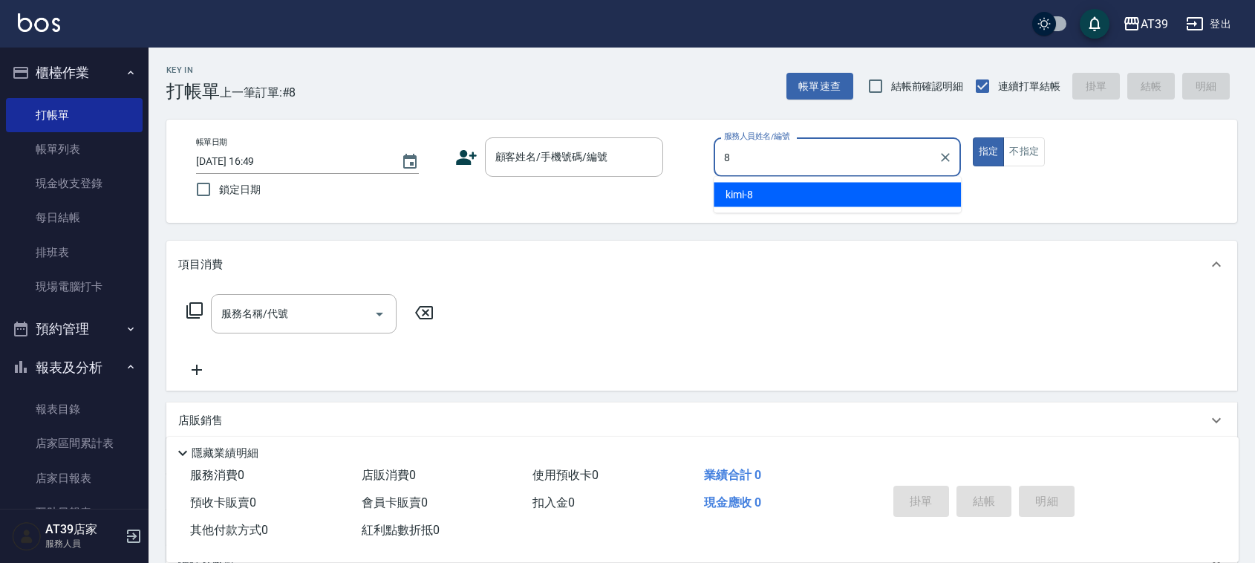
click at [802, 186] on div "kimi -8" at bounding box center [836, 195] width 247 height 25
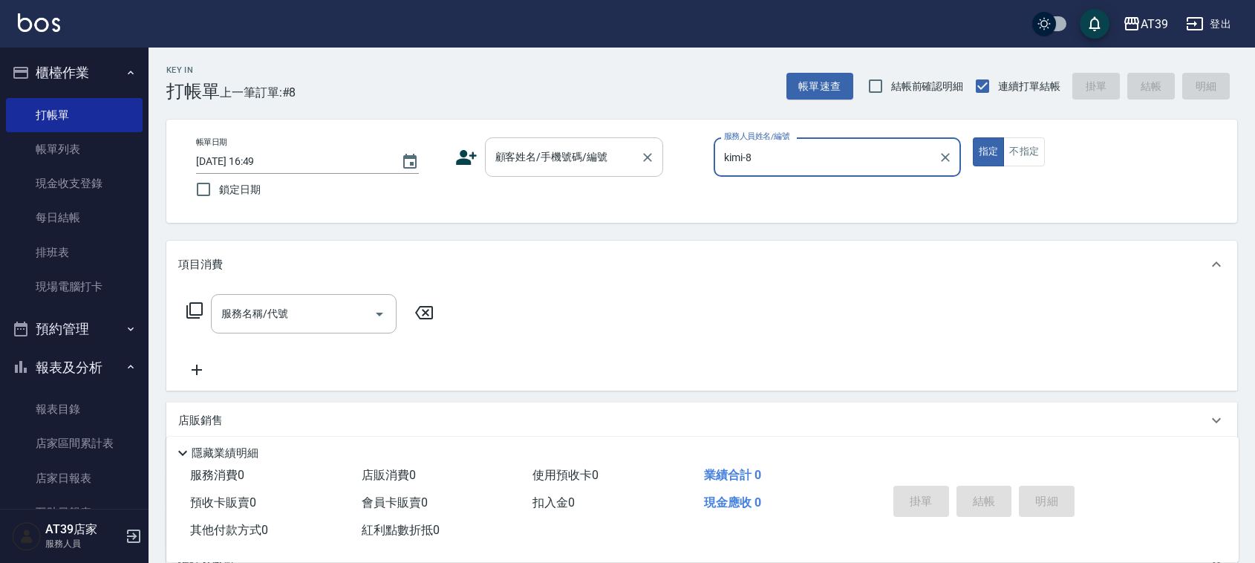
click at [581, 140] on div "顧客姓名/手機號碼/編號" at bounding box center [574, 156] width 178 height 39
type input "kimi-8"
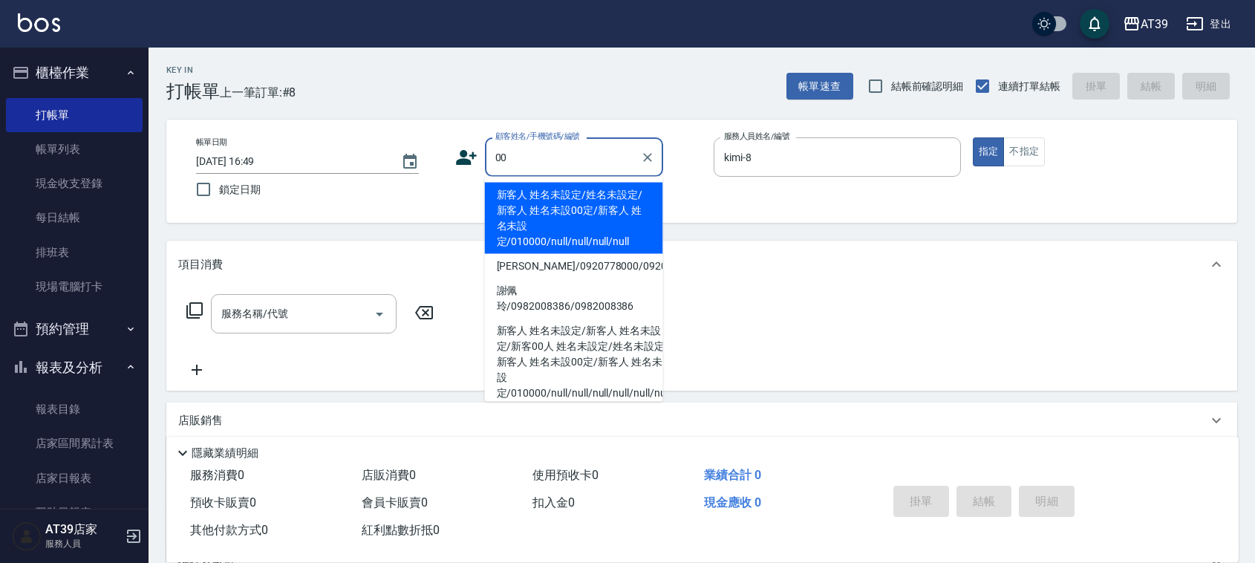
click at [535, 210] on li "新客人 姓名未設定/姓名未設定/新客人 姓名未設00定/新客人 姓名未設定/010000/null/null/null/null" at bounding box center [574, 218] width 178 height 71
type input "新客人 姓名未設定/姓名未設定/新客人 姓名未設00定/新客人 姓名未設定/010000/null/null/null/null"
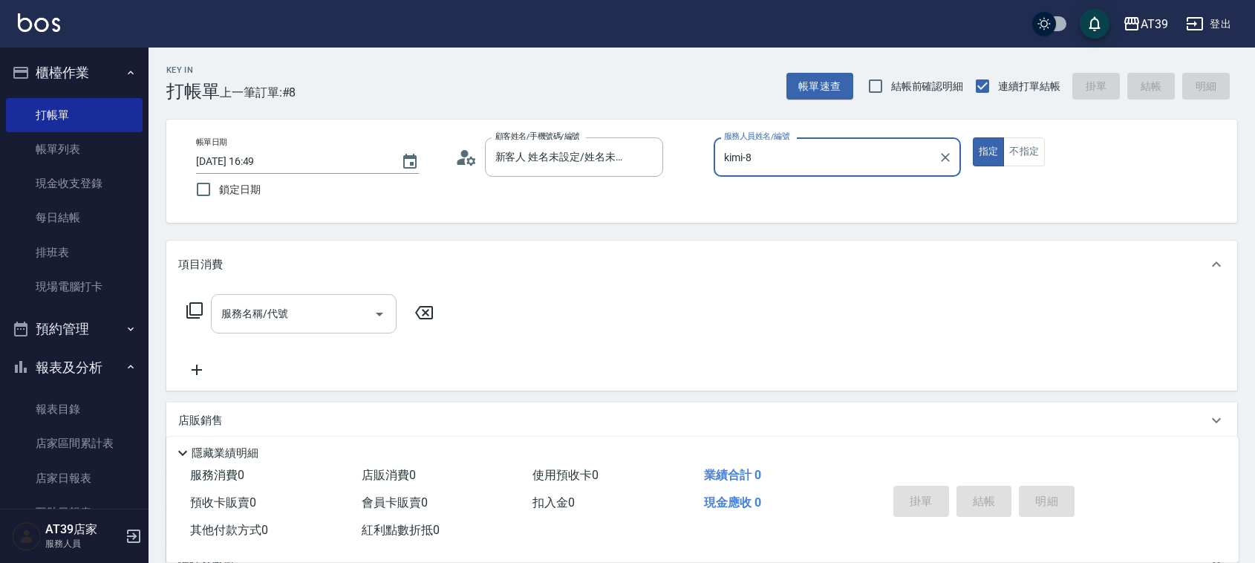
click at [290, 327] on div "服務名稱/代號" at bounding box center [304, 313] width 186 height 39
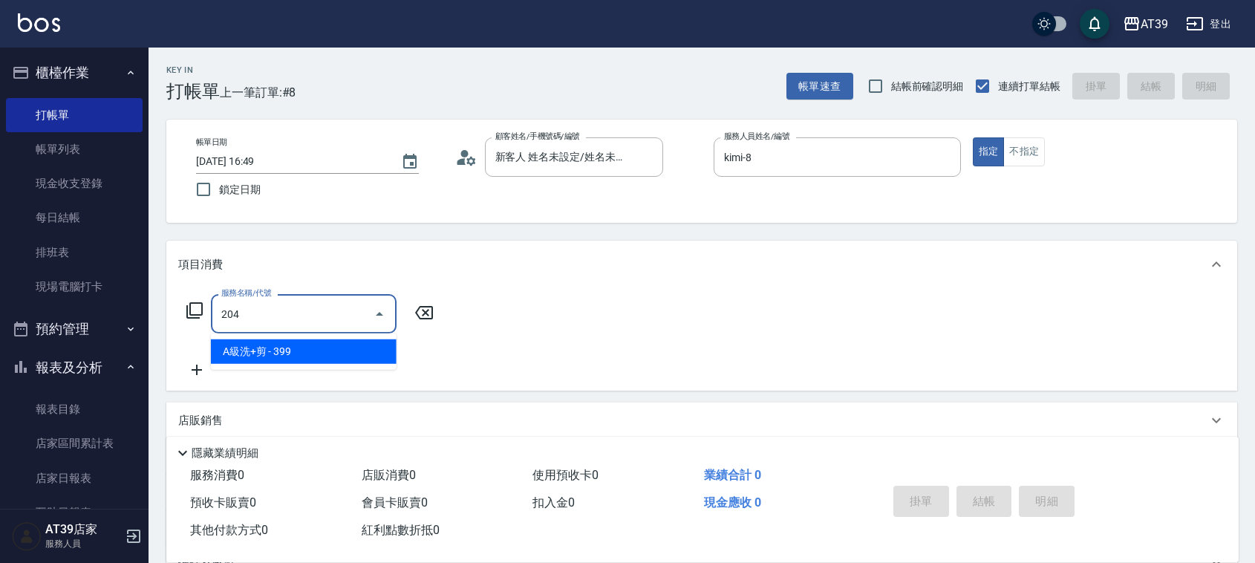
click at [325, 355] on span "A級洗+剪 - 399" at bounding box center [304, 351] width 186 height 25
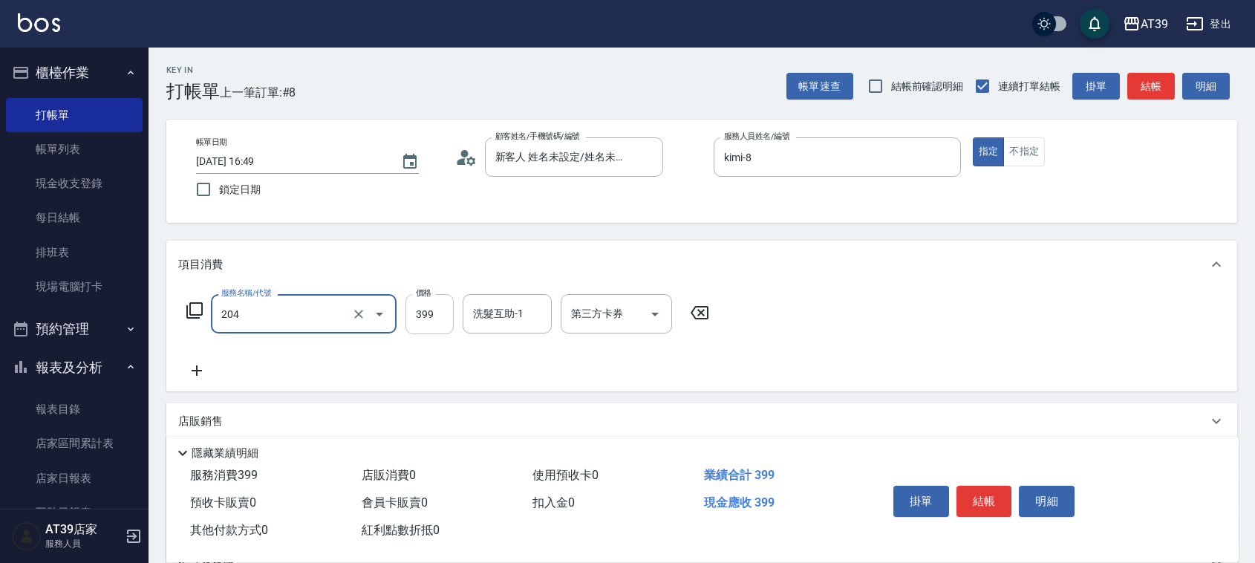
type input "A級洗+剪(204)"
click at [405, 325] on input "399" at bounding box center [429, 314] width 48 height 40
type input "500"
click at [1134, 86] on button "結帳" at bounding box center [1151, 86] width 48 height 27
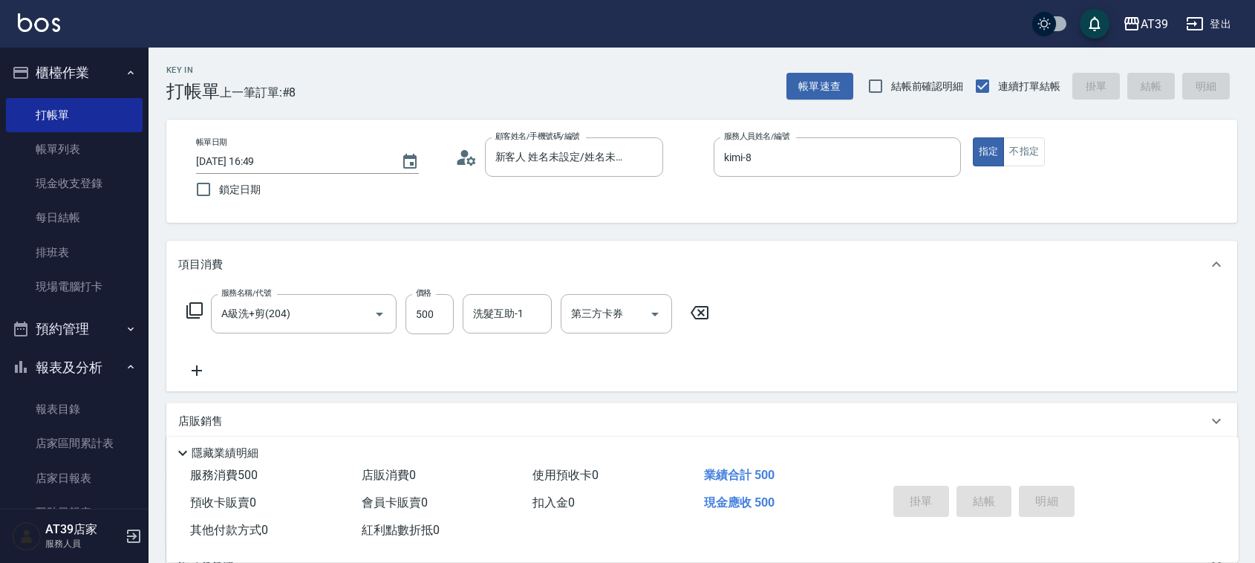
type input "[DATE] 16:50"
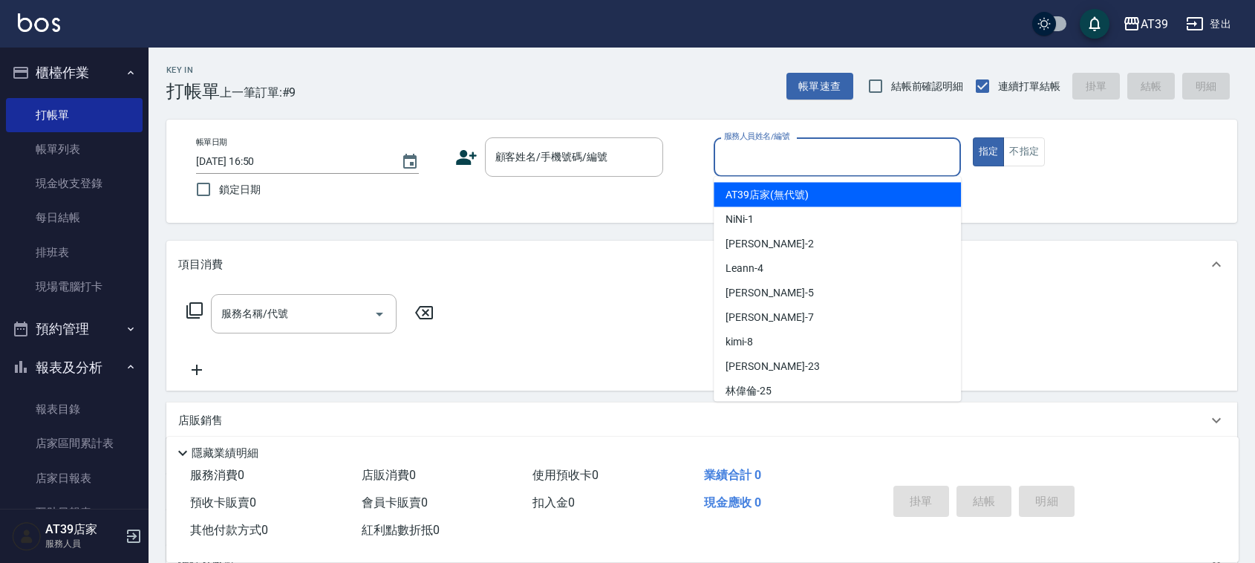
click at [780, 167] on input "服務人員姓名/編號" at bounding box center [837, 157] width 234 height 26
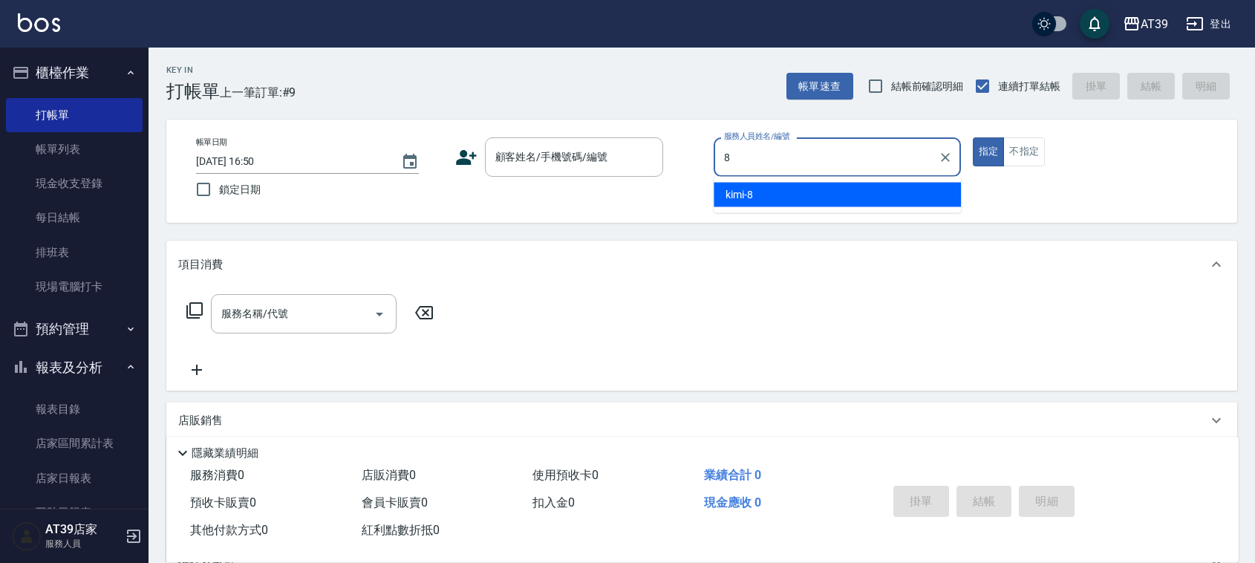
click at [776, 184] on div "kimi -8" at bounding box center [836, 195] width 247 height 25
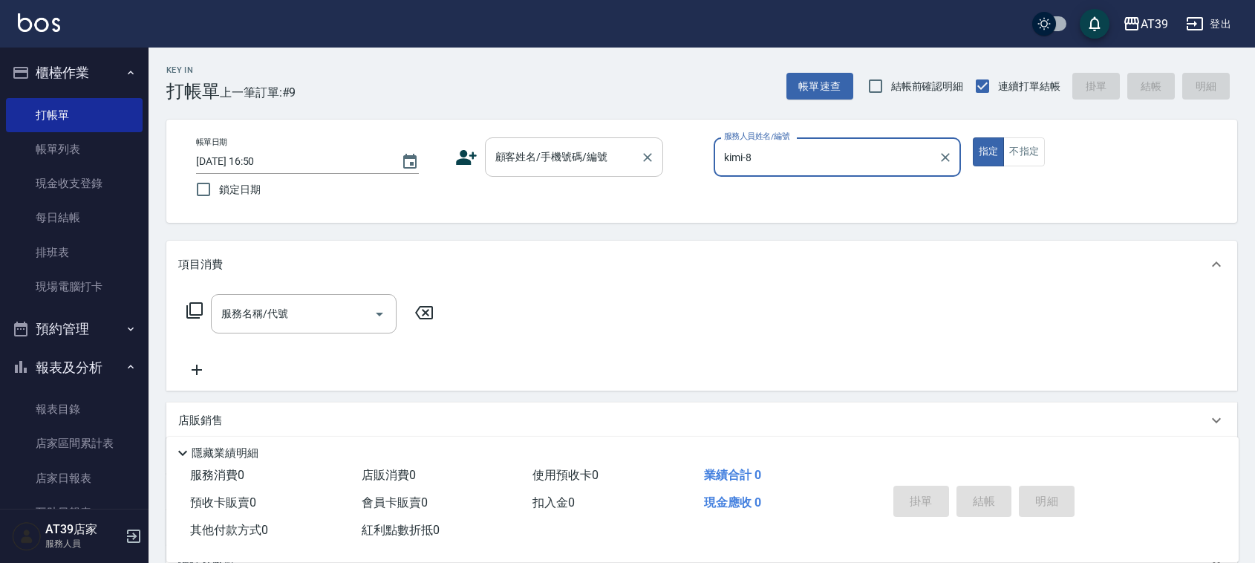
type input "kimi-8"
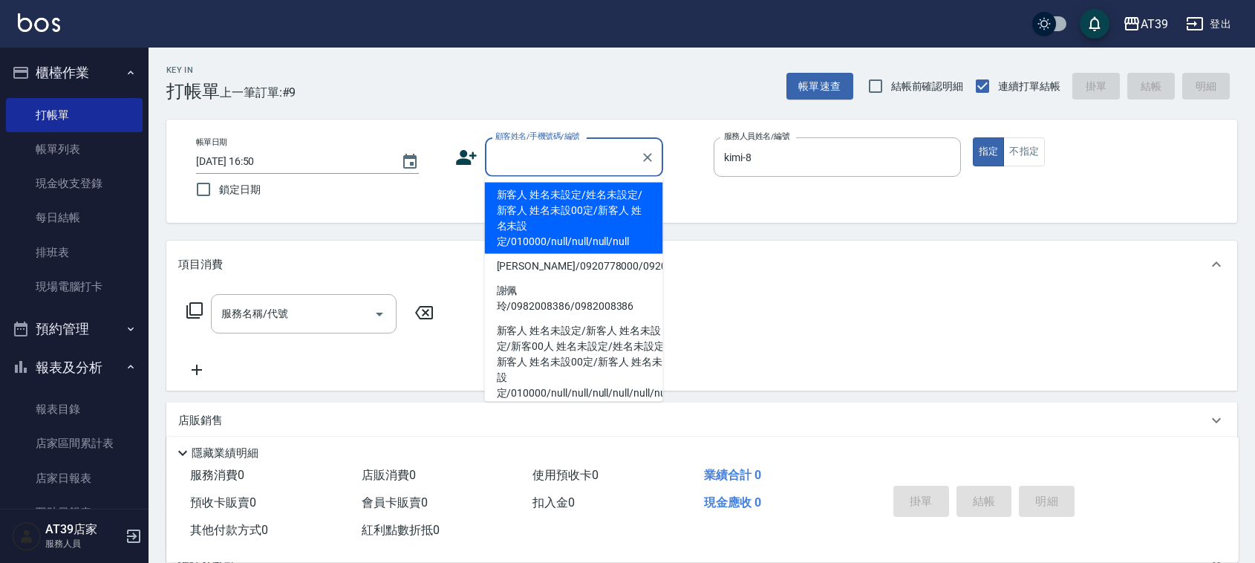
click at [613, 152] on input "顧客姓名/手機號碼/編號" at bounding box center [562, 157] width 143 height 26
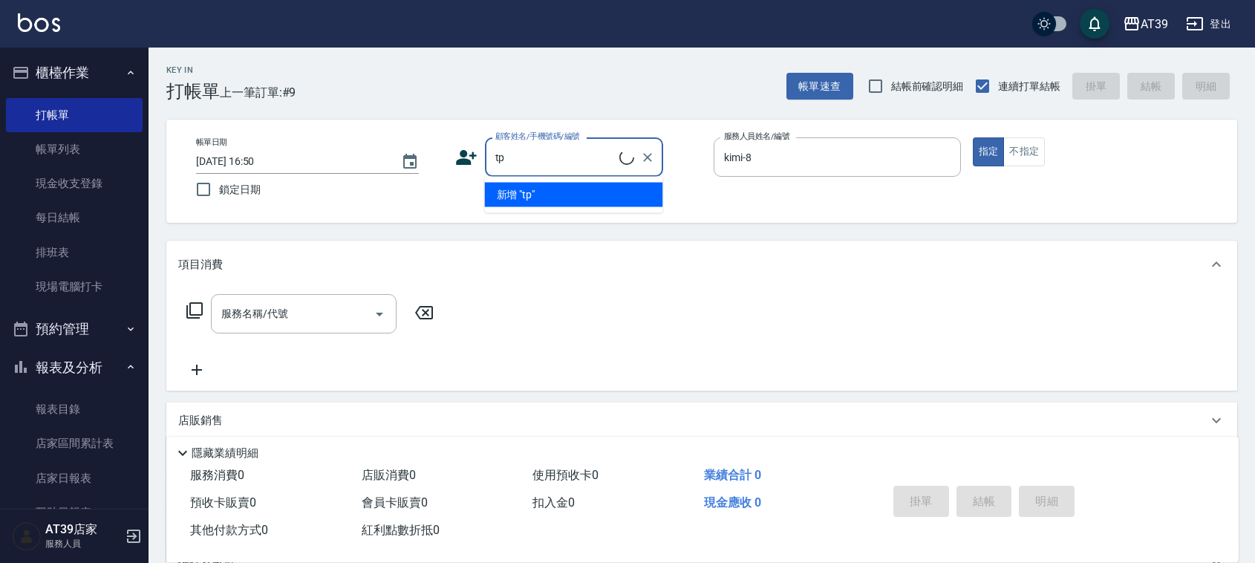
type input "t"
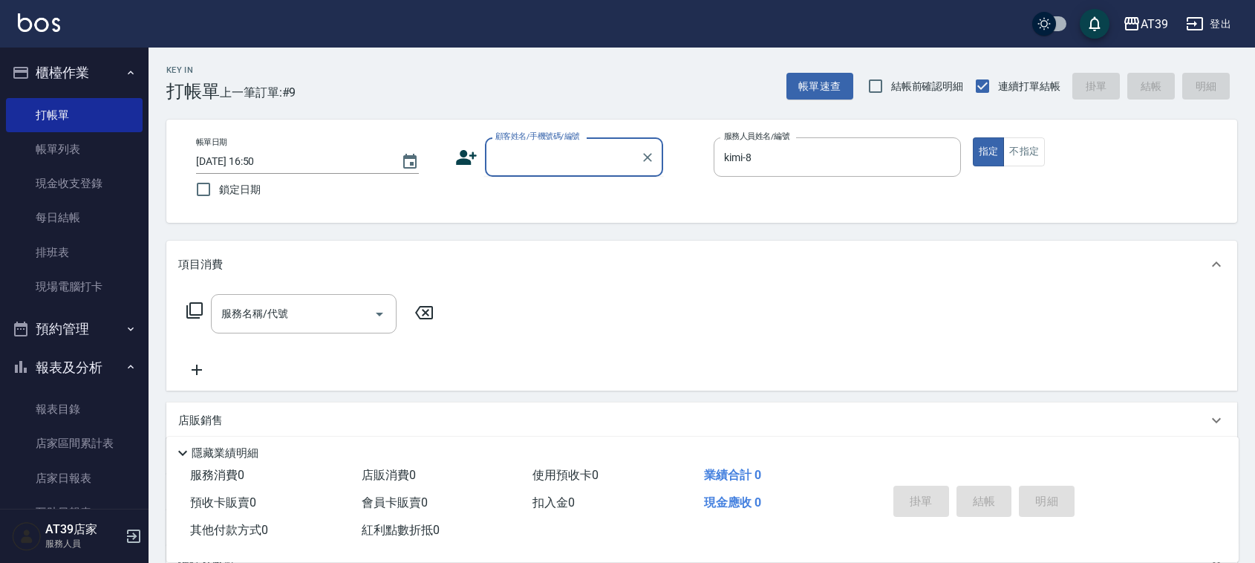
type input "K"
type input "ㄨ"
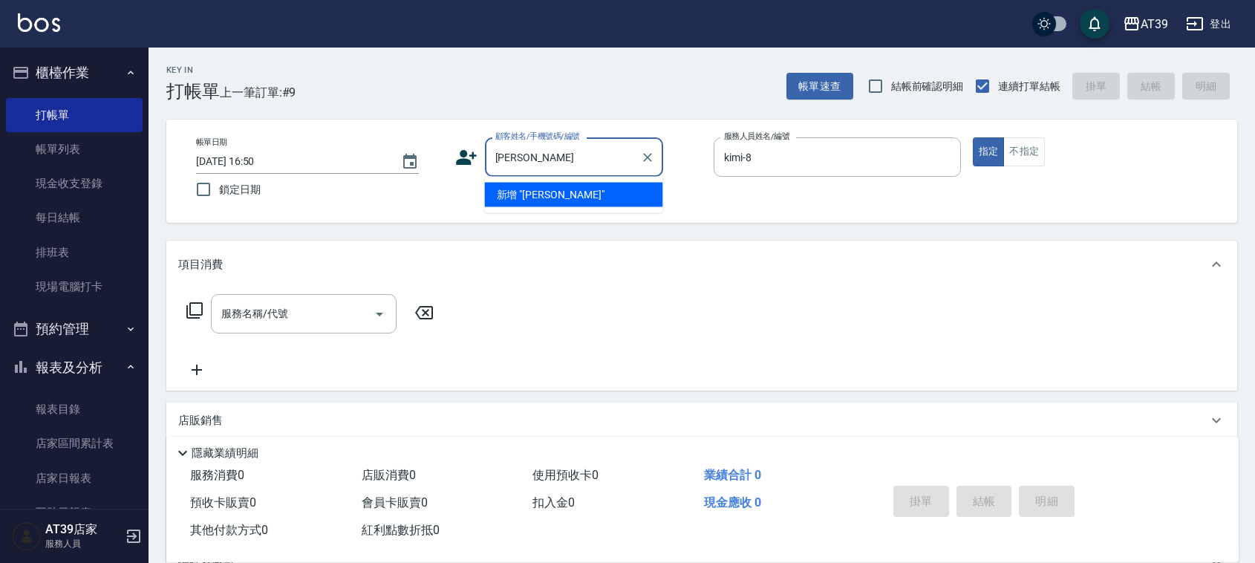
type input "陳"
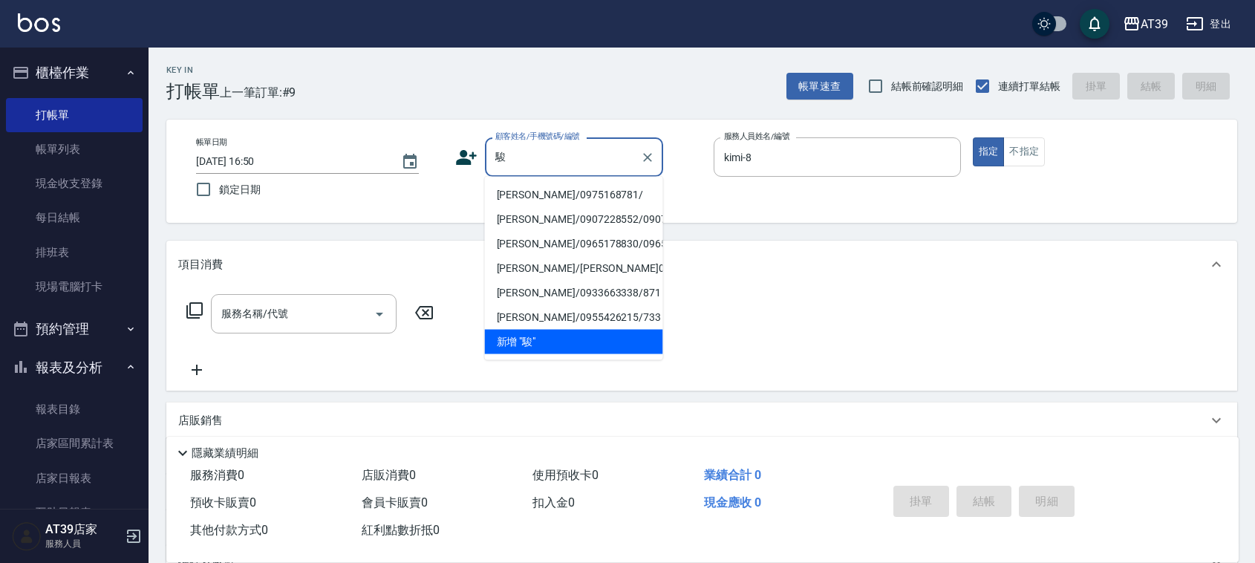
click at [562, 200] on li "[PERSON_NAME]/0975168781/" at bounding box center [574, 195] width 178 height 25
type input "[PERSON_NAME]/0975168781/"
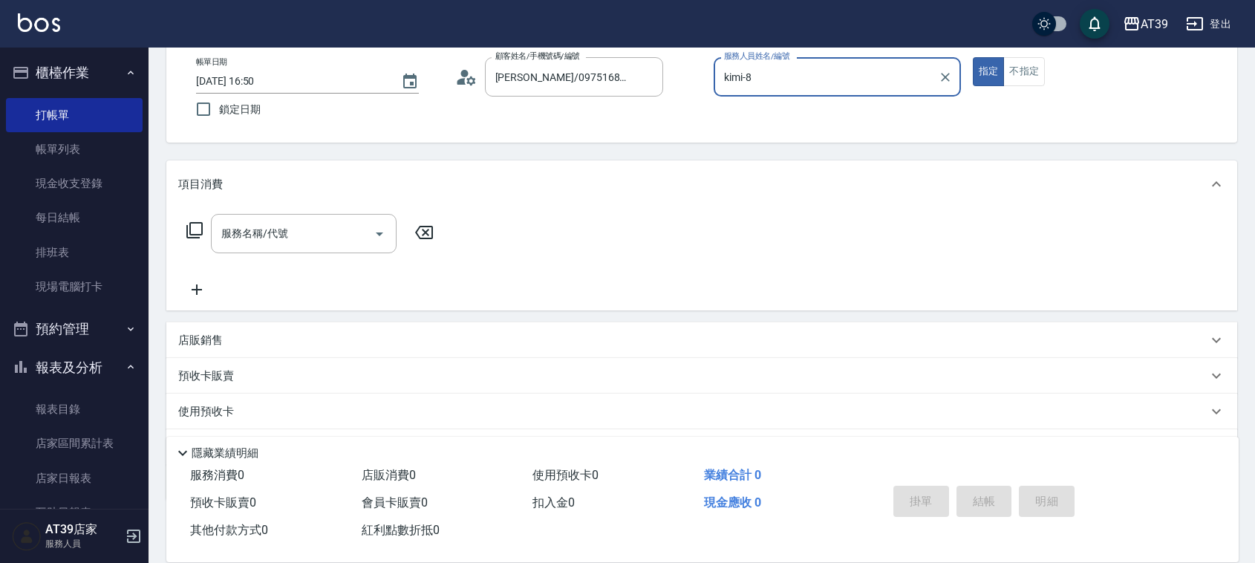
scroll to position [158, 0]
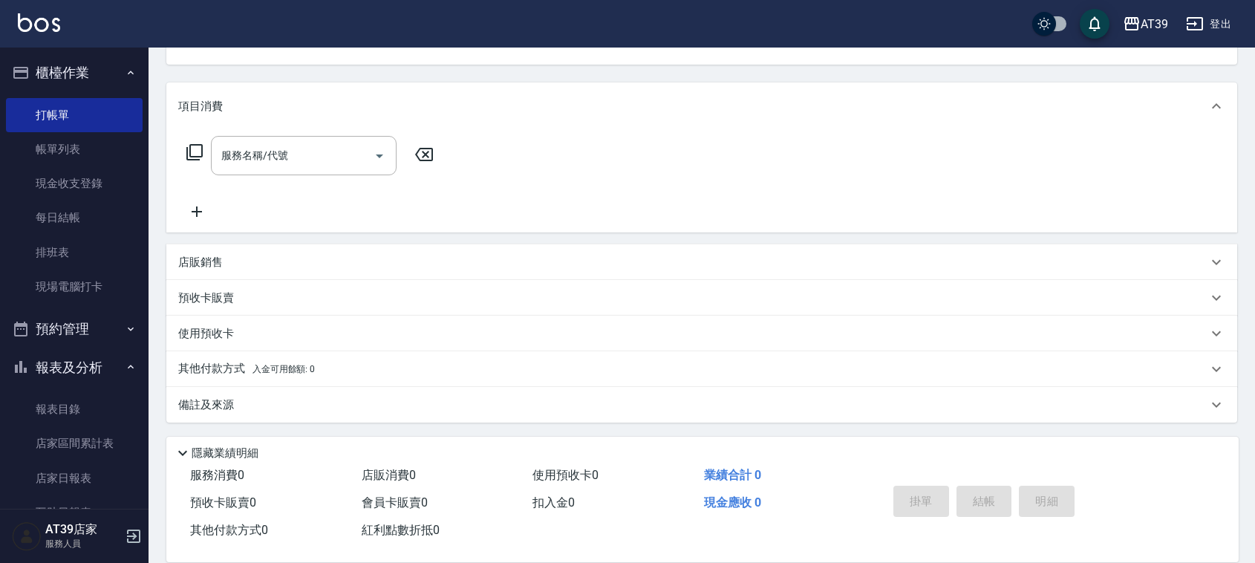
click at [272, 267] on div "店販銷售" at bounding box center [692, 263] width 1029 height 16
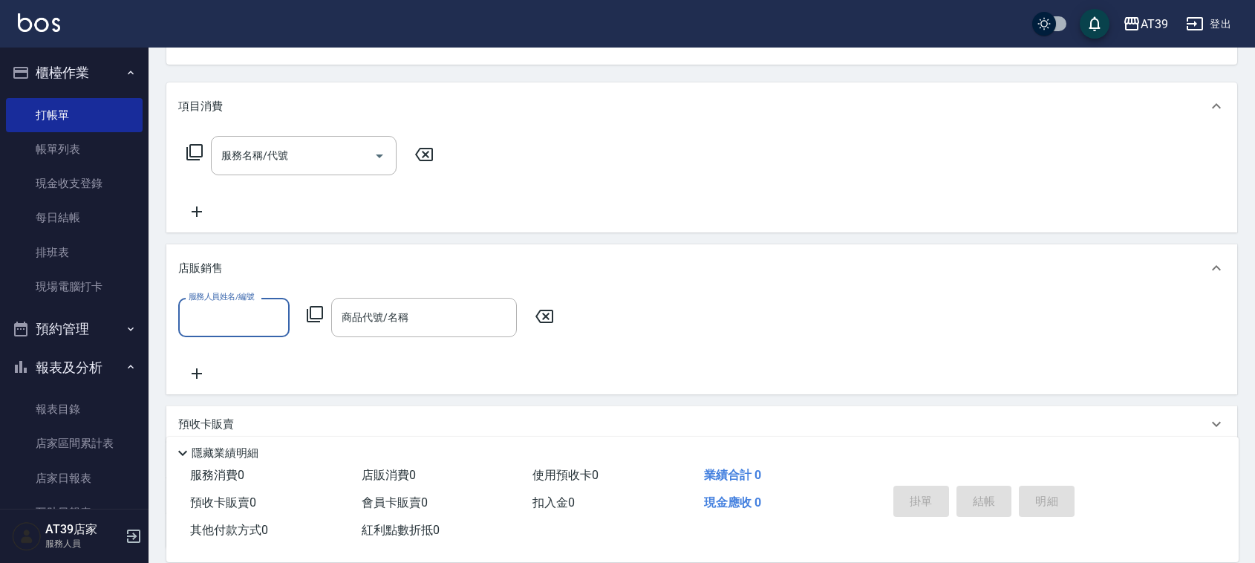
scroll to position [0, 0]
click at [272, 267] on div "店販銷售" at bounding box center [692, 269] width 1029 height 16
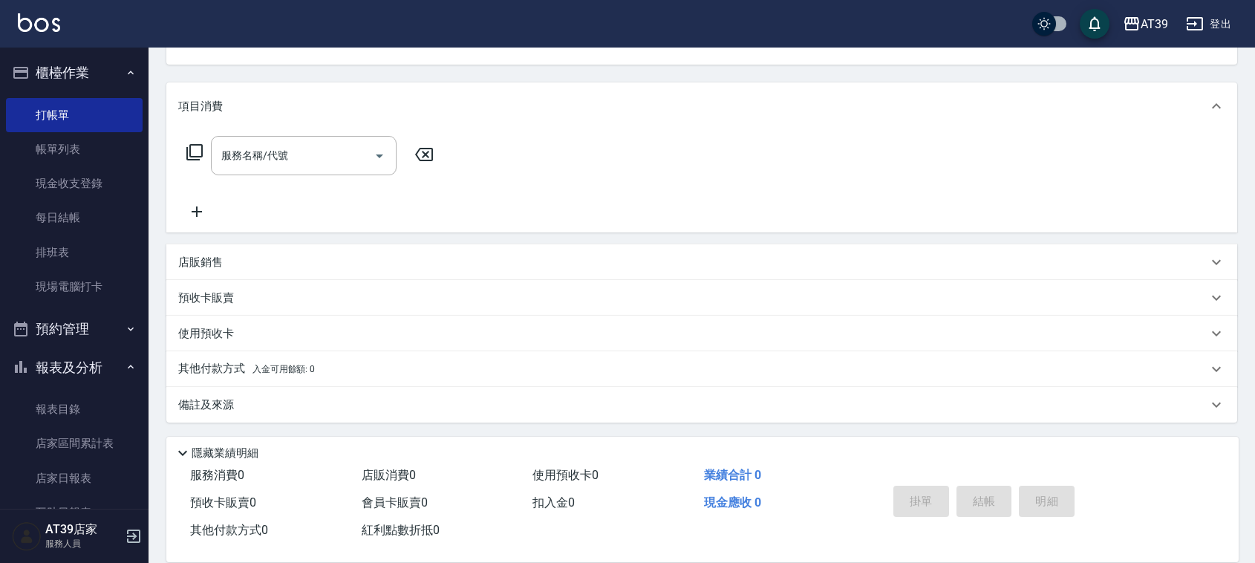
click at [261, 302] on div "預收卡販賣" at bounding box center [692, 298] width 1029 height 16
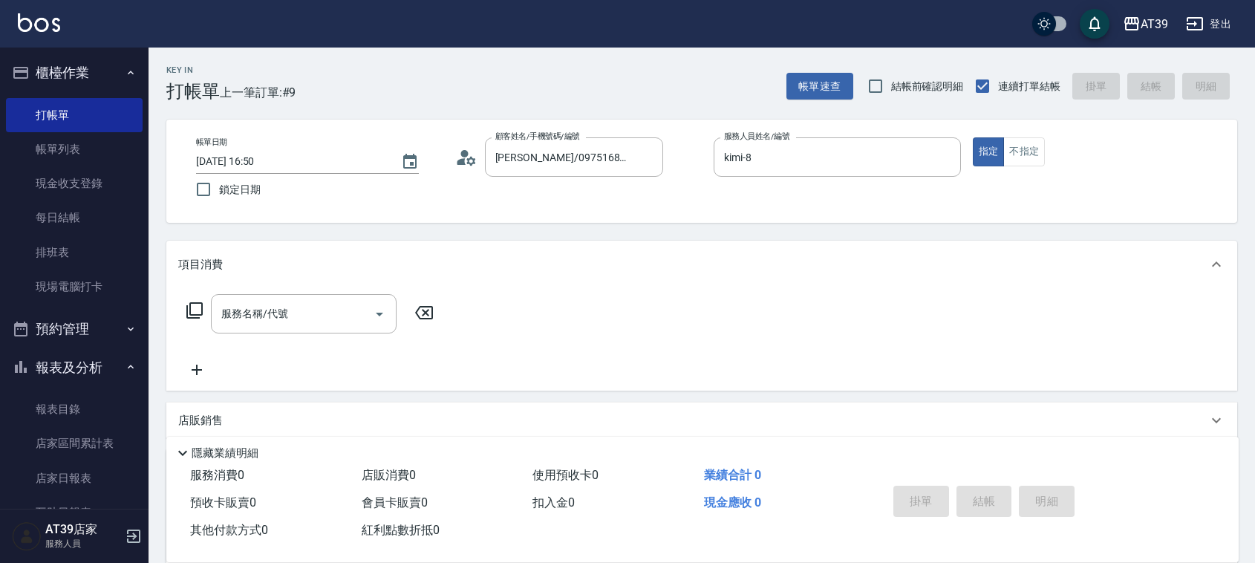
click at [188, 303] on icon at bounding box center [195, 310] width 18 height 18
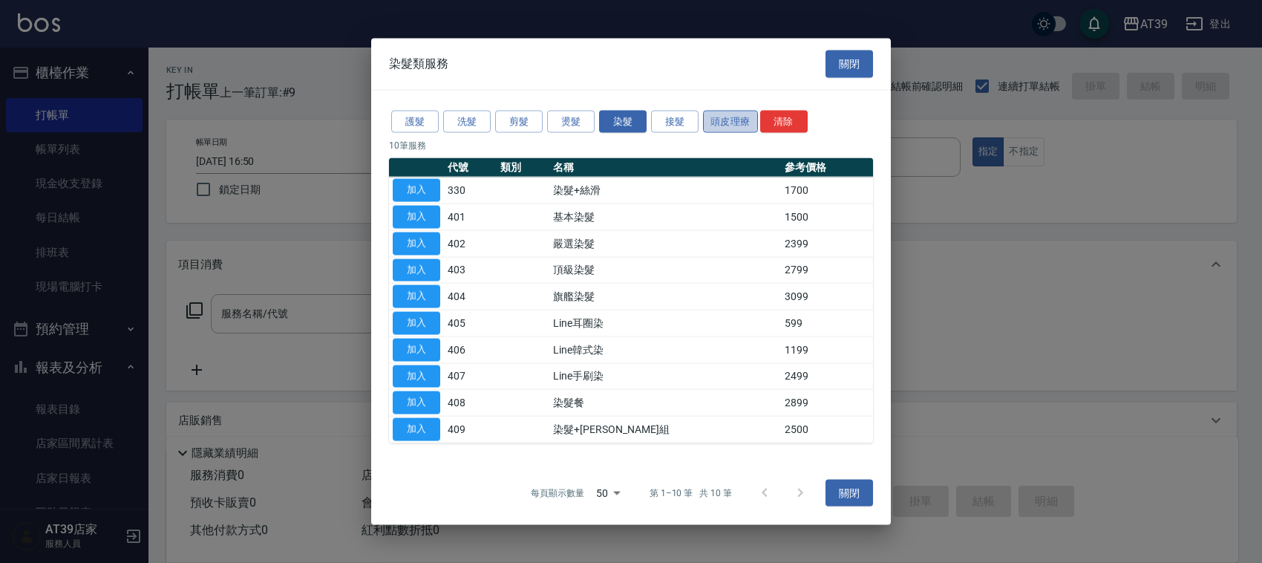
click at [716, 112] on button "頭皮理療" at bounding box center [730, 121] width 55 height 23
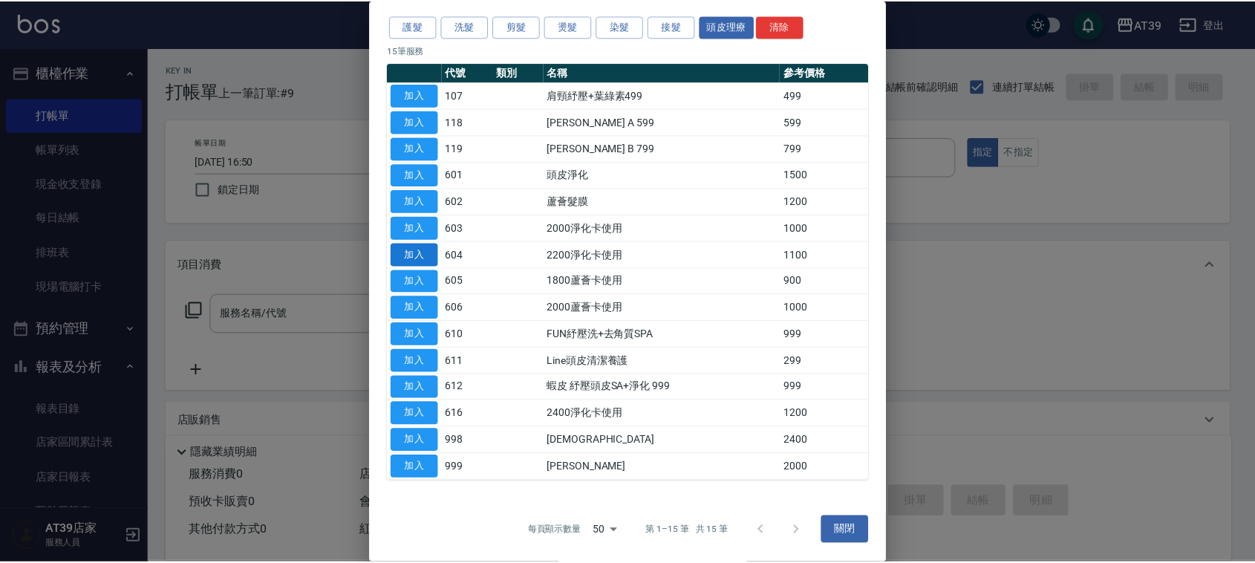
scroll to position [58, 0]
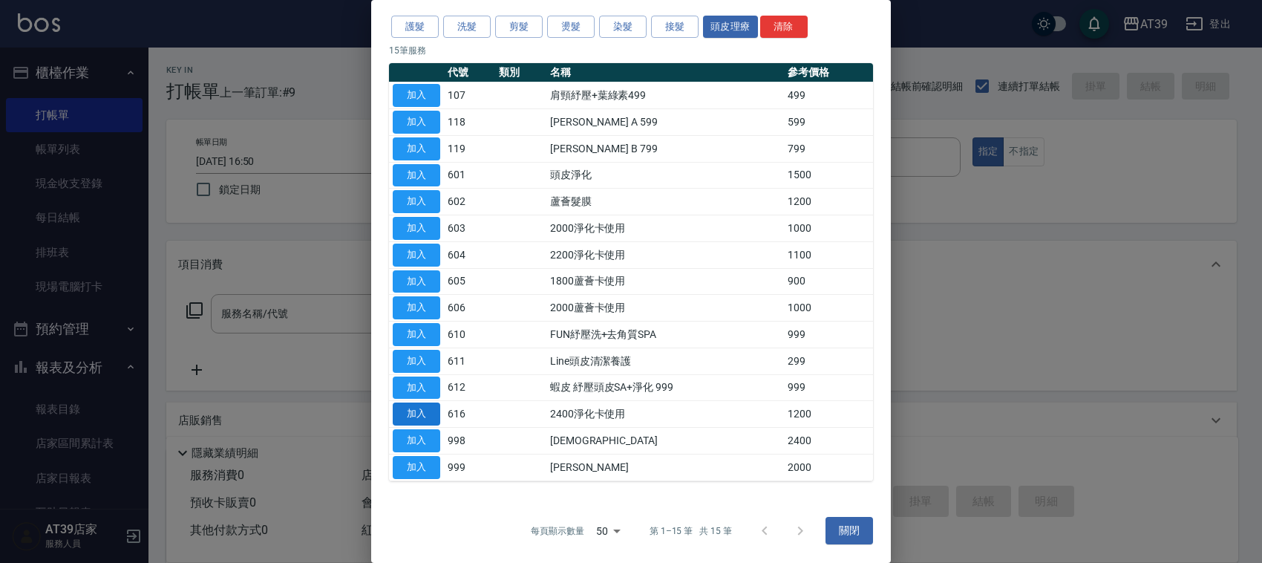
click at [420, 417] on button "加入" at bounding box center [417, 413] width 48 height 23
type input "2400淨化卡使用(616)"
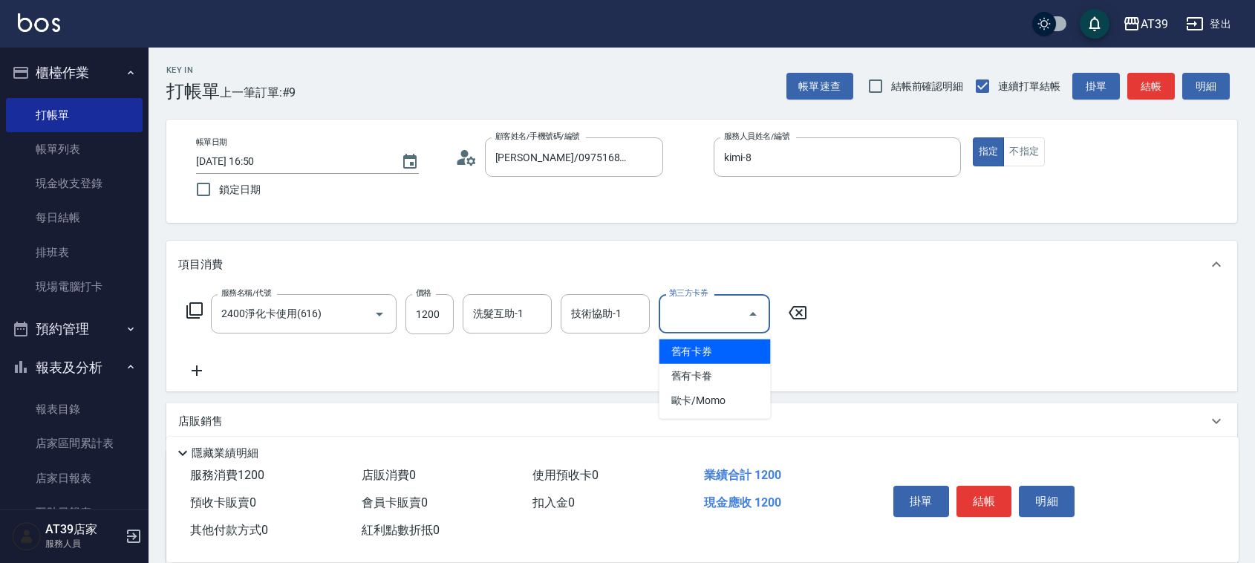
click at [729, 313] on input "第三方卡券" at bounding box center [703, 314] width 76 height 26
click at [728, 346] on span "舊有卡券" at bounding box center [714, 351] width 111 height 25
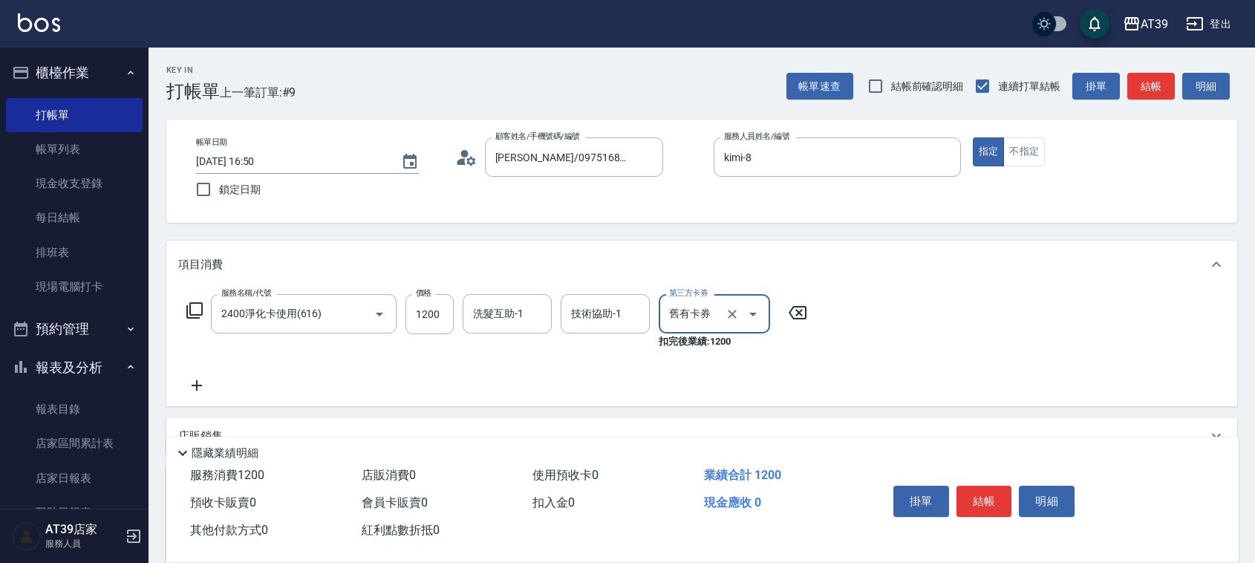
type input "舊有卡券"
click at [1141, 84] on button "結帳" at bounding box center [1151, 86] width 48 height 27
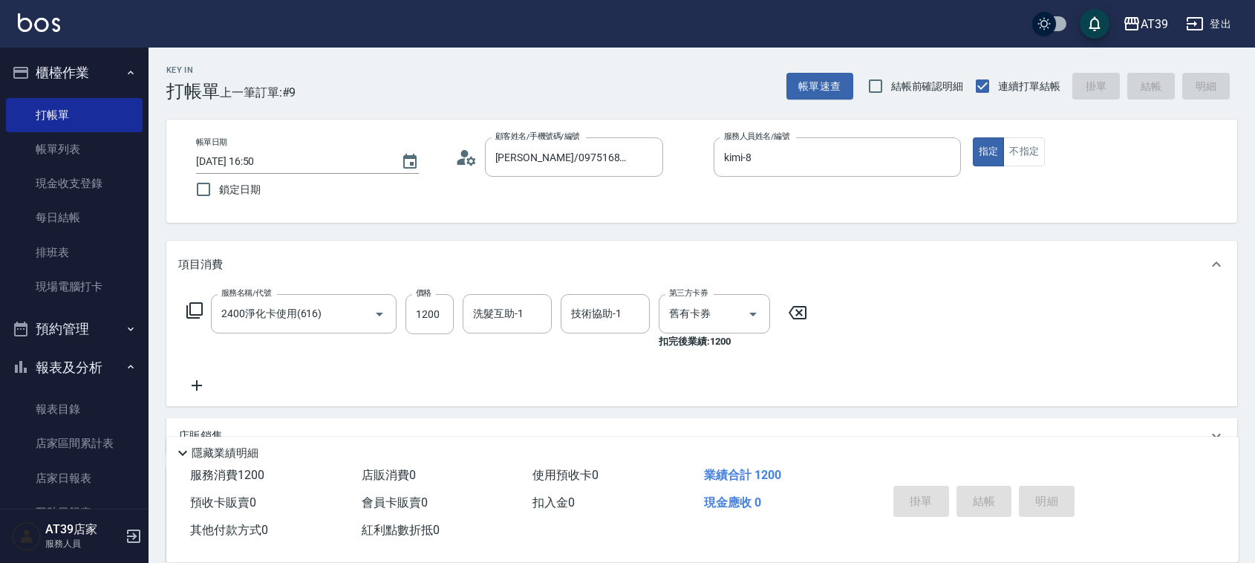
type input "[DATE] 16:51"
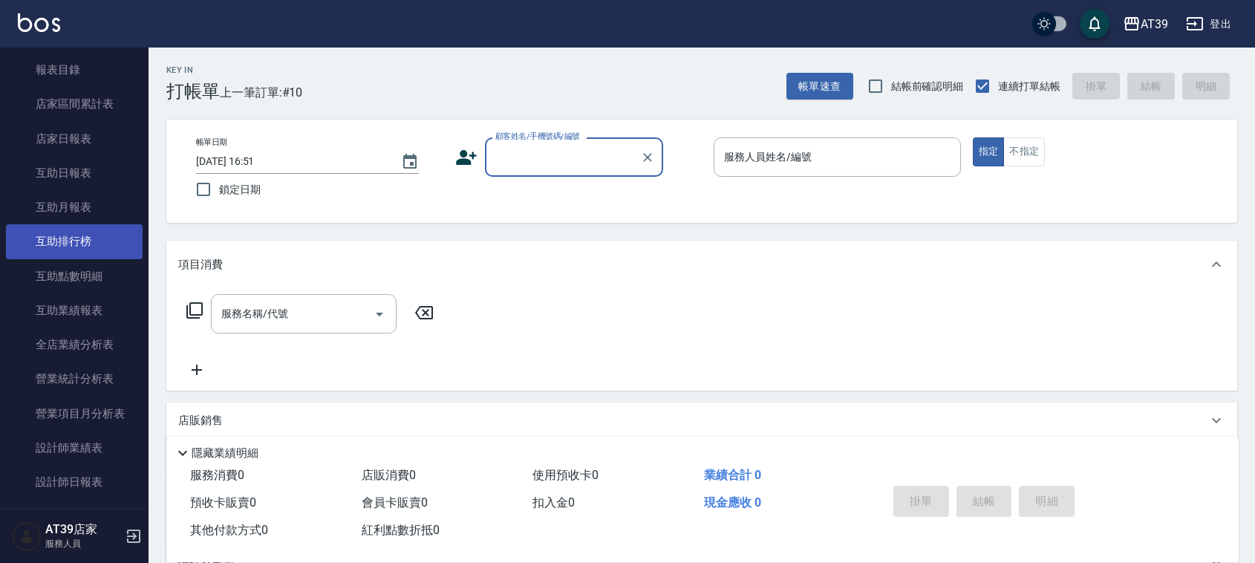
scroll to position [371, 0]
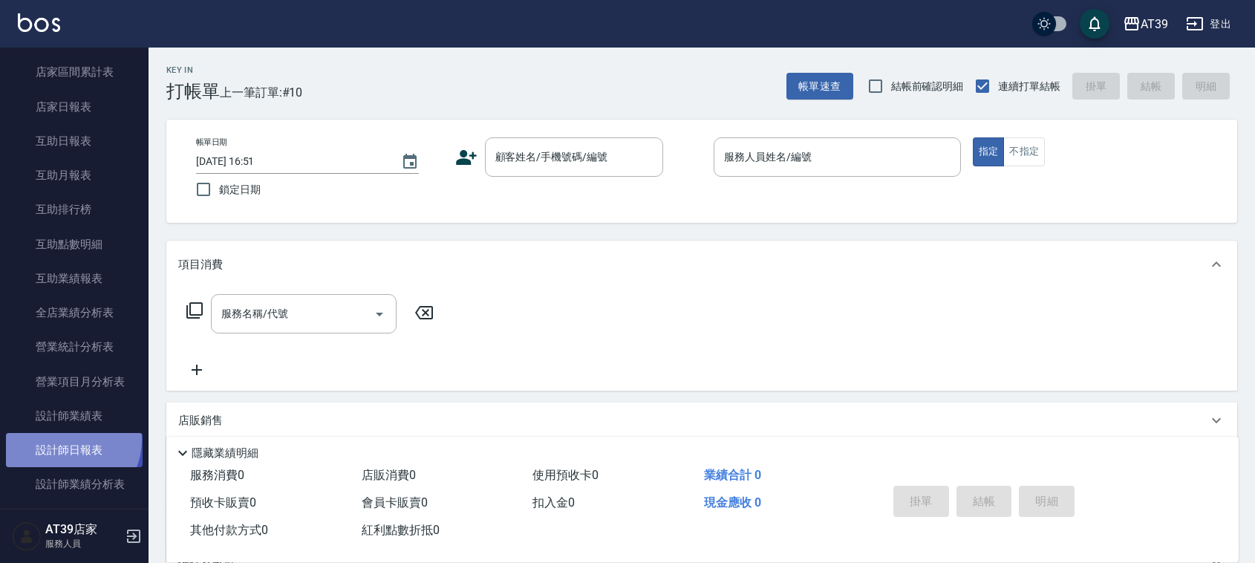
click at [68, 440] on link "設計師日報表" at bounding box center [74, 450] width 137 height 34
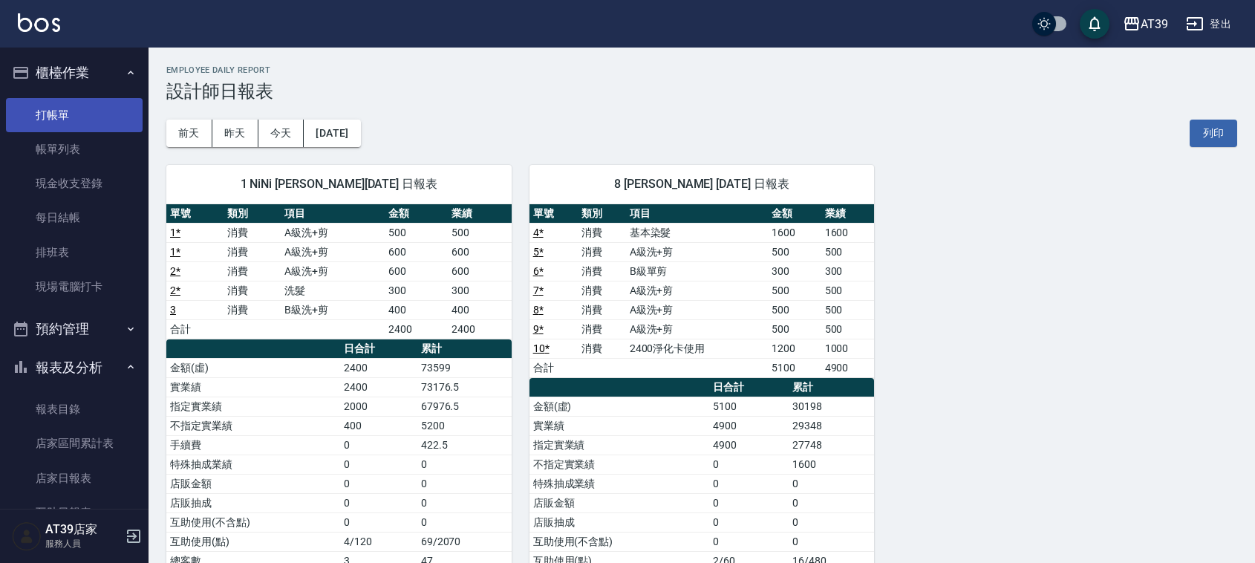
click at [71, 102] on link "打帳單" at bounding box center [74, 115] width 137 height 34
